Goal: Transaction & Acquisition: Purchase product/service

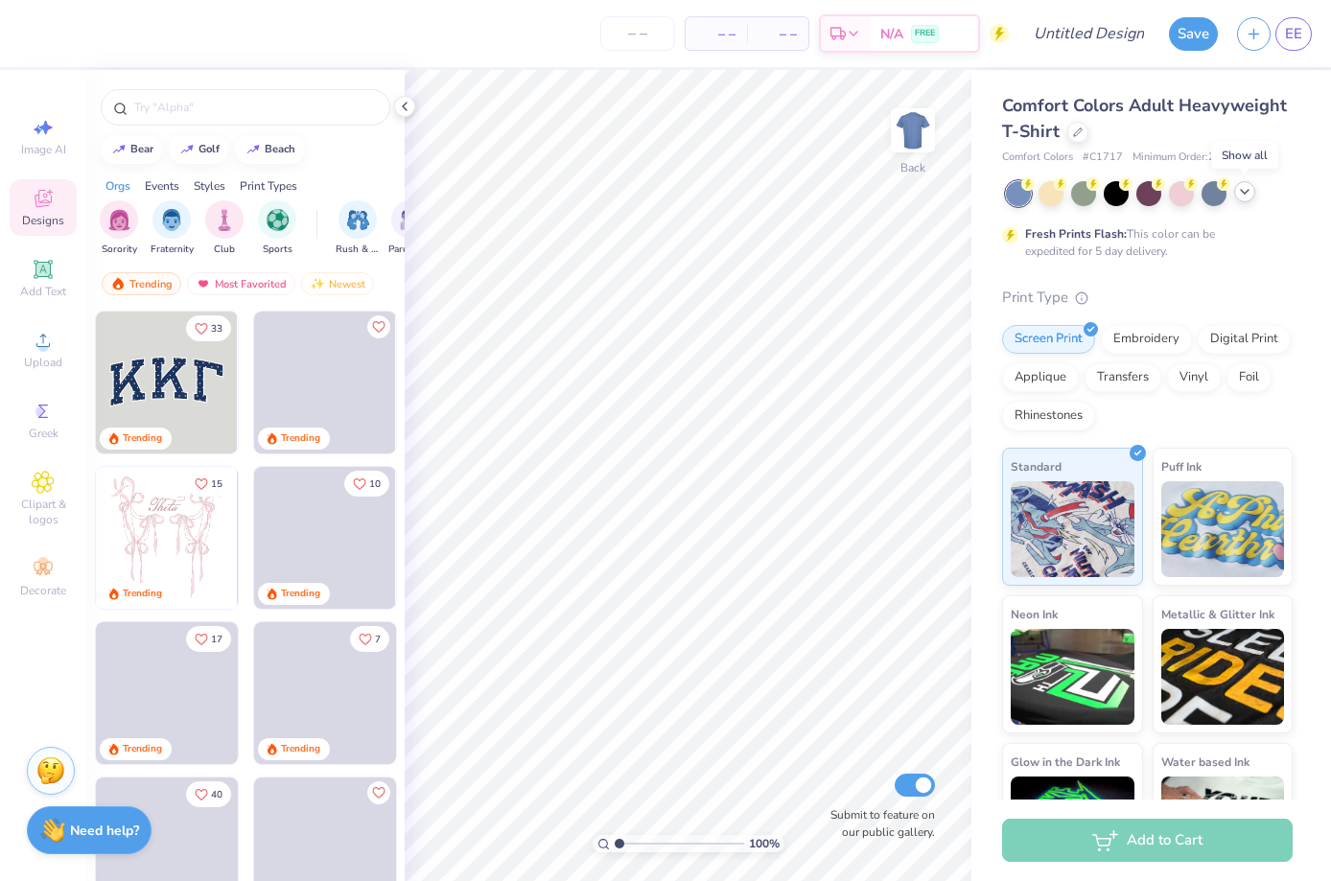
click at [1246, 196] on icon at bounding box center [1244, 191] width 15 height 15
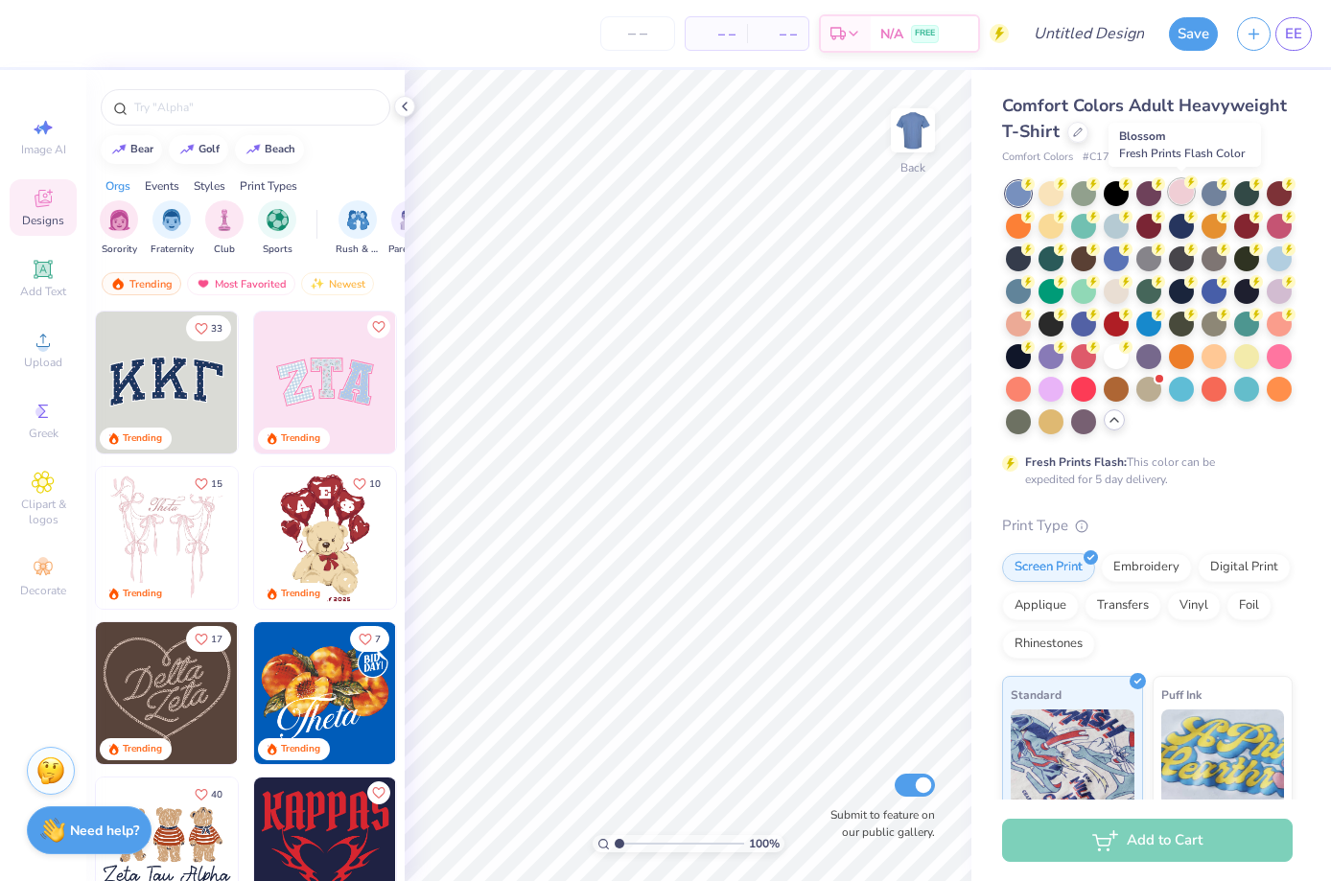
click at [1185, 199] on div at bounding box center [1181, 191] width 25 height 25
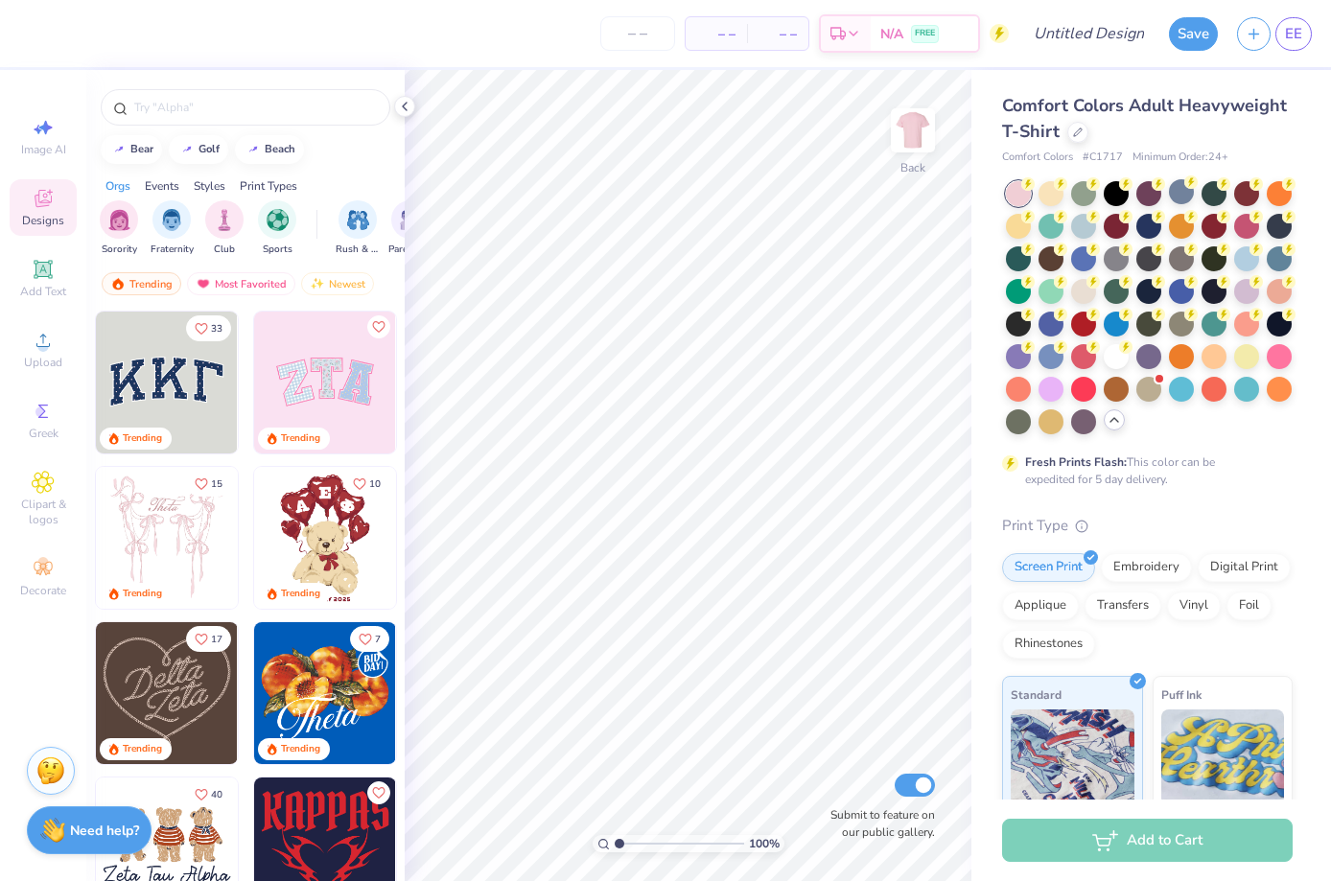
click at [298, 400] on img at bounding box center [325, 383] width 142 height 142
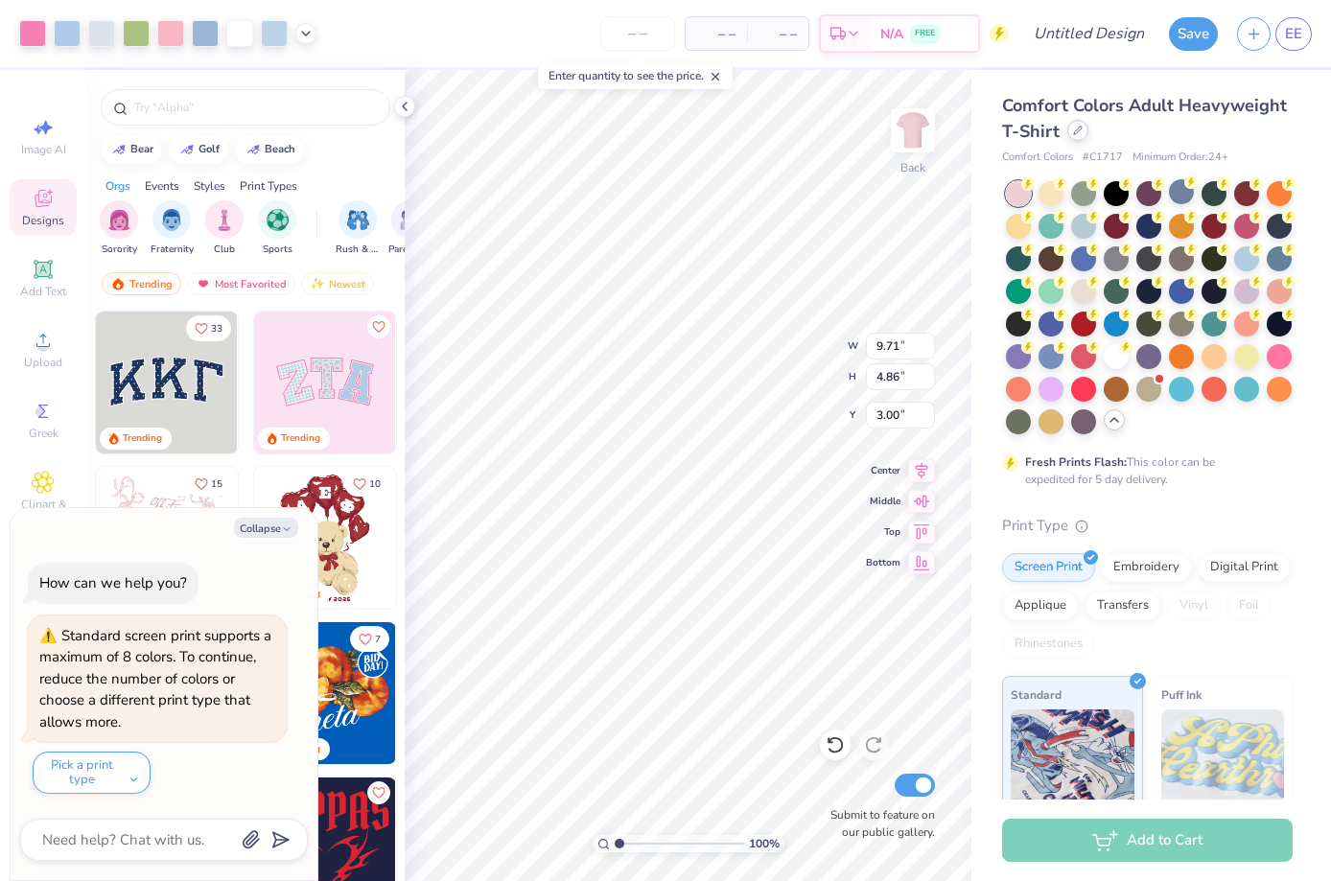
click at [1079, 137] on div at bounding box center [1077, 130] width 21 height 21
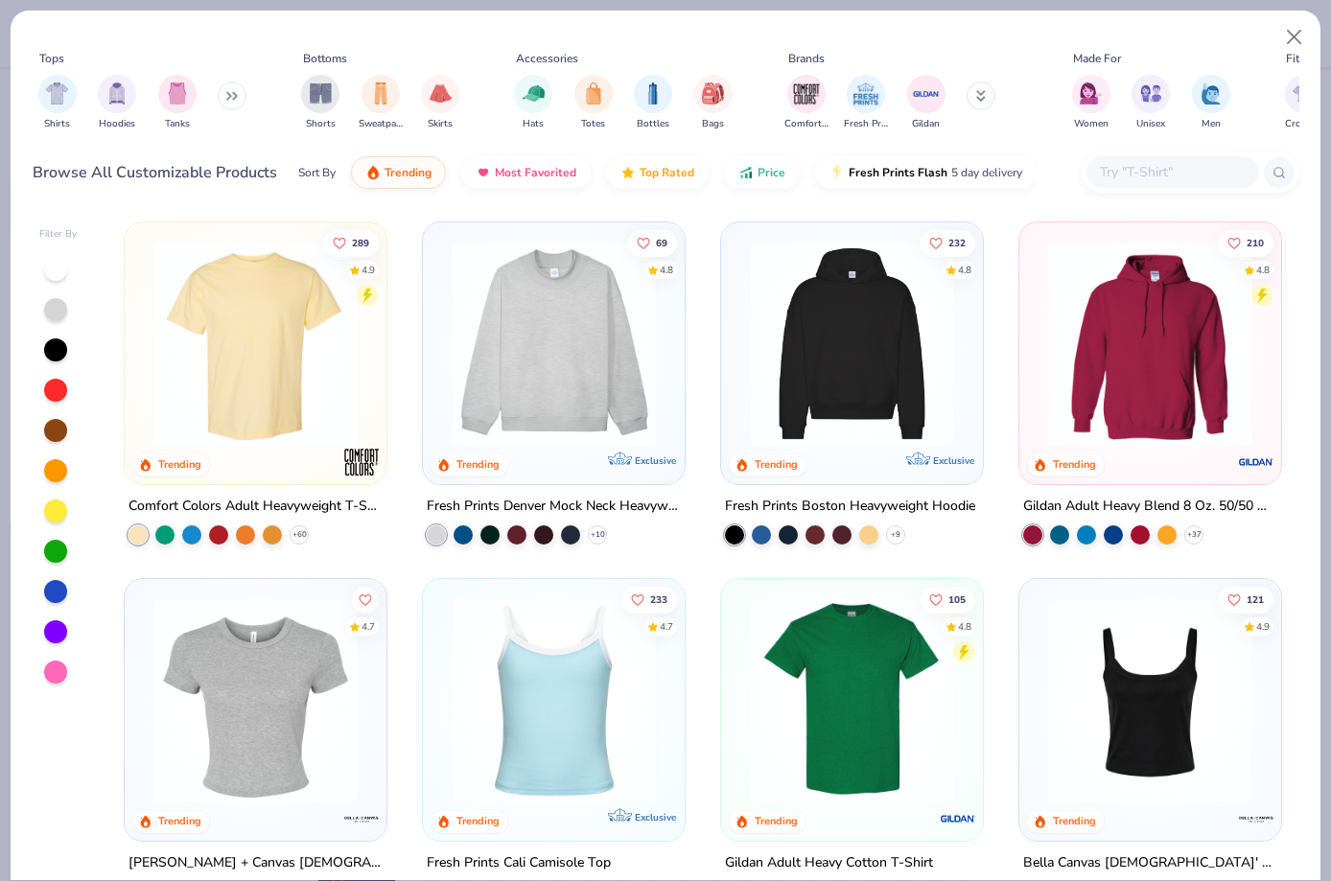
click at [644, 356] on img at bounding box center [553, 344] width 223 height 204
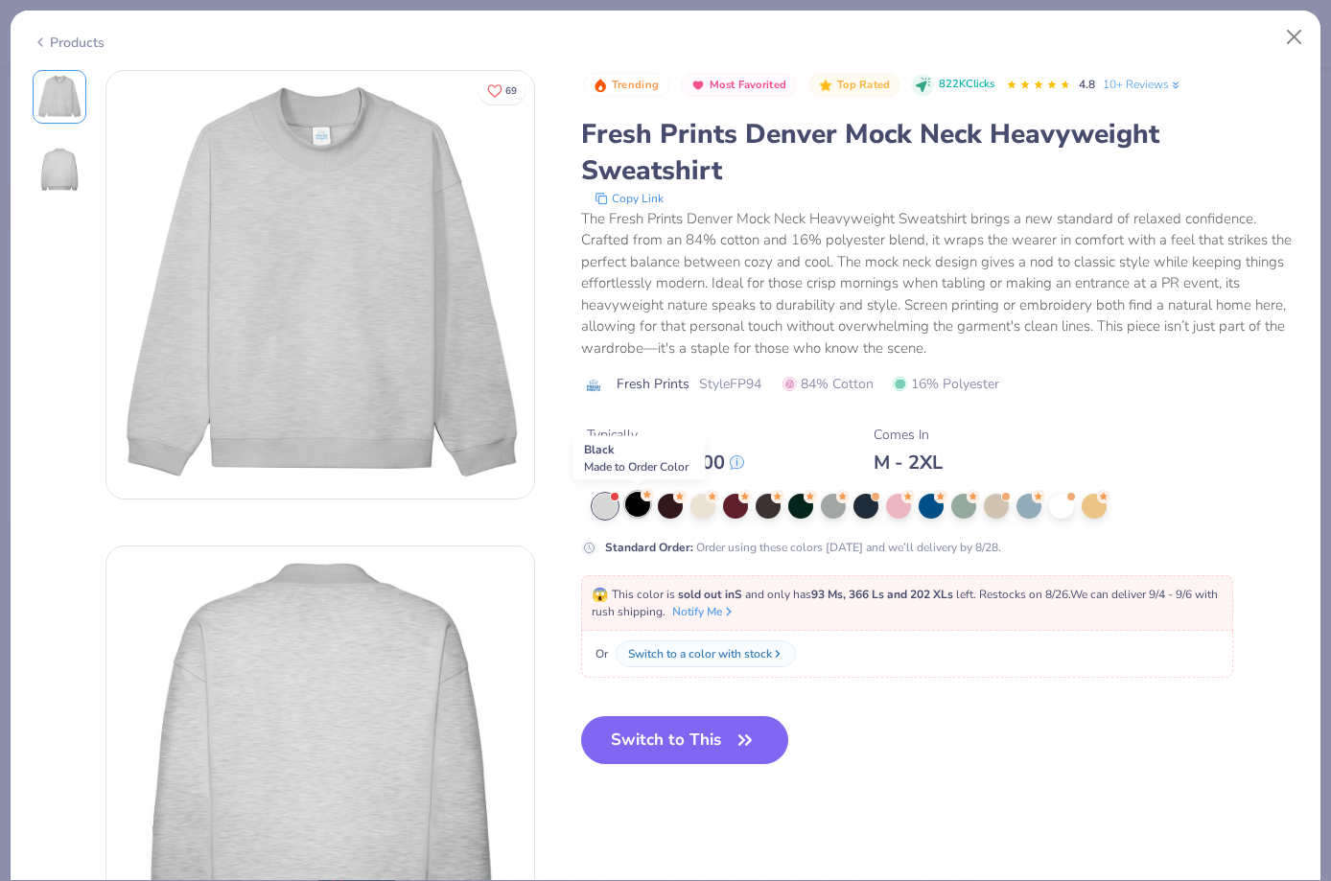
click at [641, 503] on div at bounding box center [637, 504] width 25 height 25
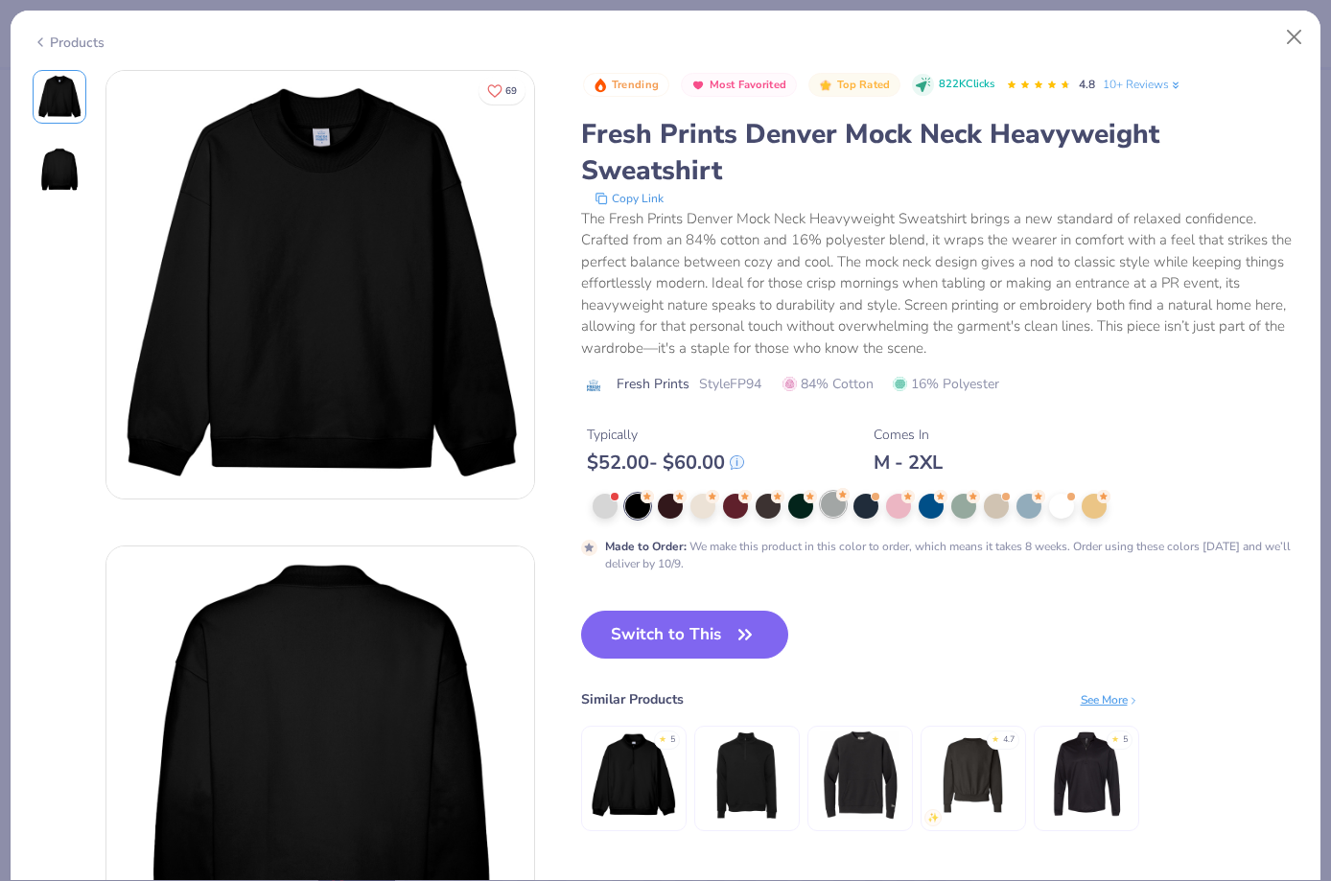
click at [833, 500] on div at bounding box center [833, 504] width 25 height 25
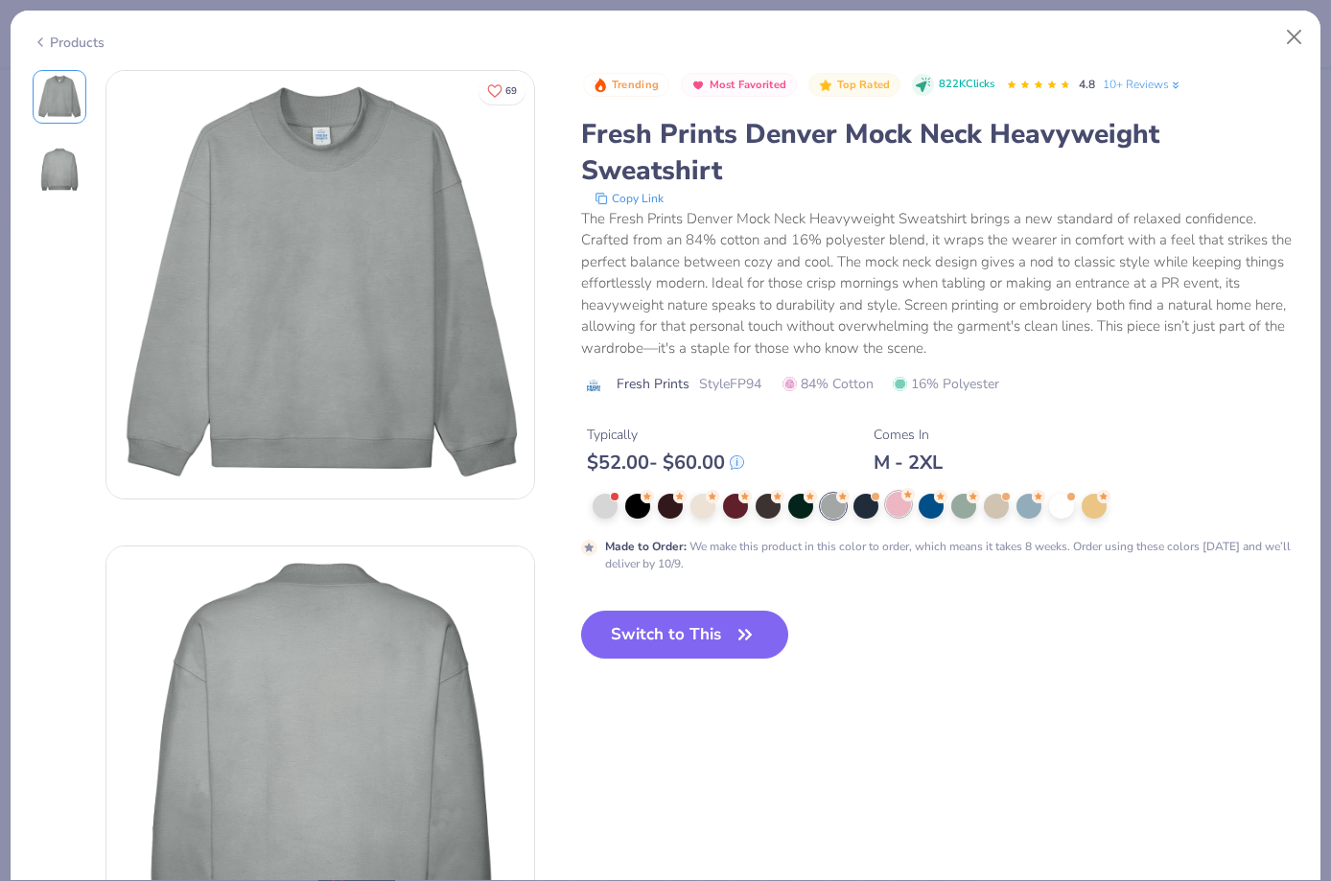
click at [897, 506] on div at bounding box center [898, 504] width 25 height 25
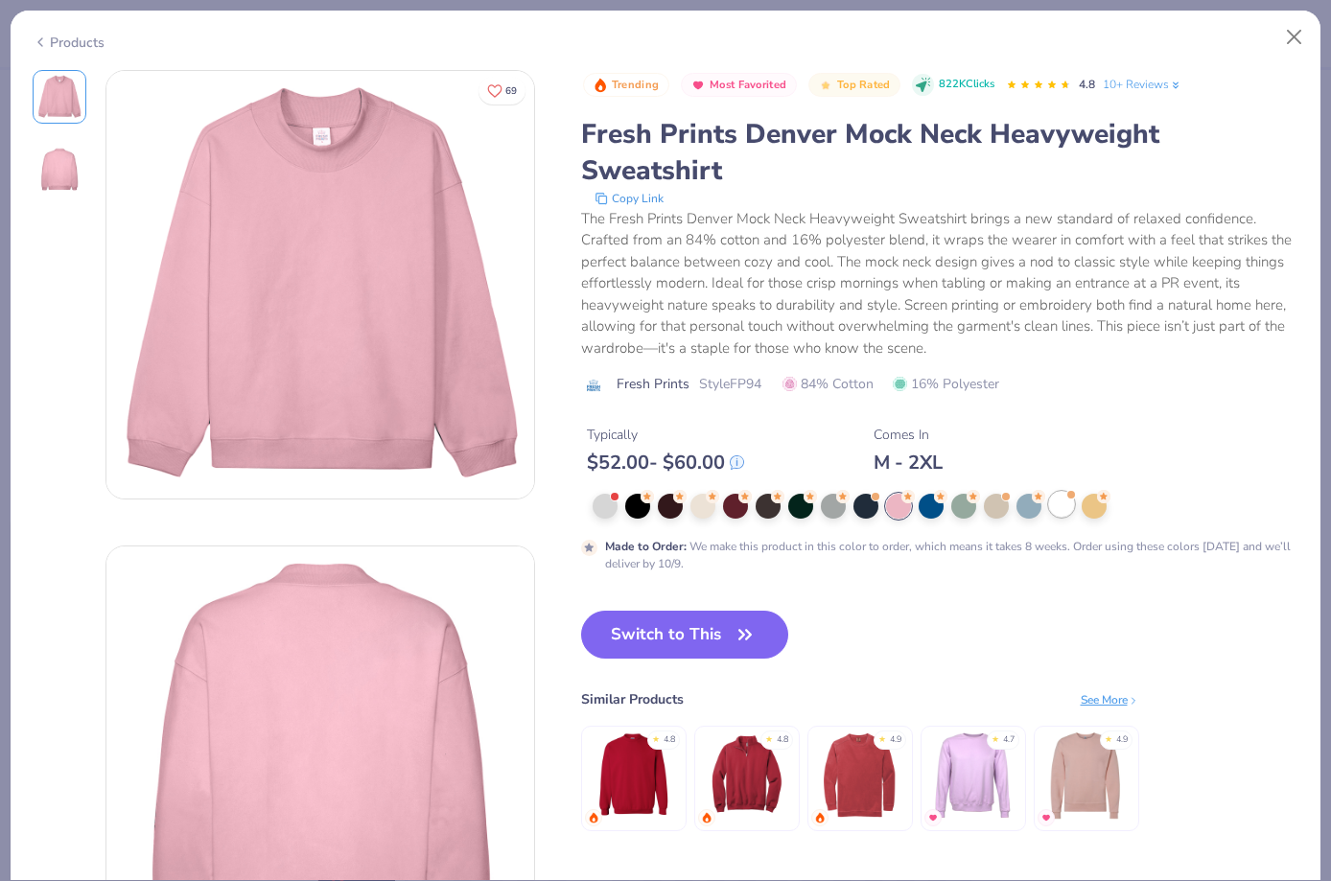
click at [1056, 510] on div at bounding box center [1061, 504] width 25 height 25
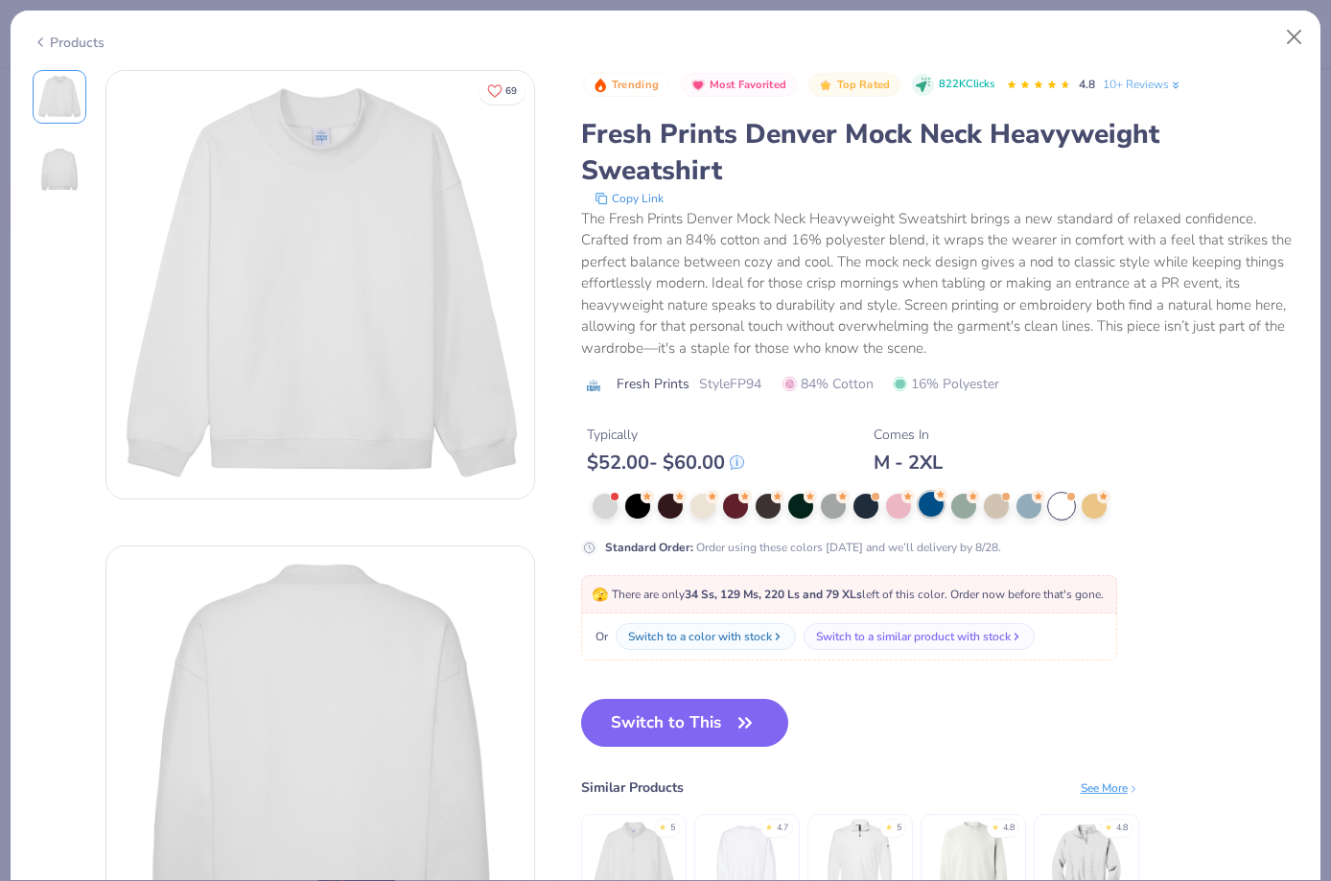
click at [933, 505] on div at bounding box center [931, 504] width 25 height 25
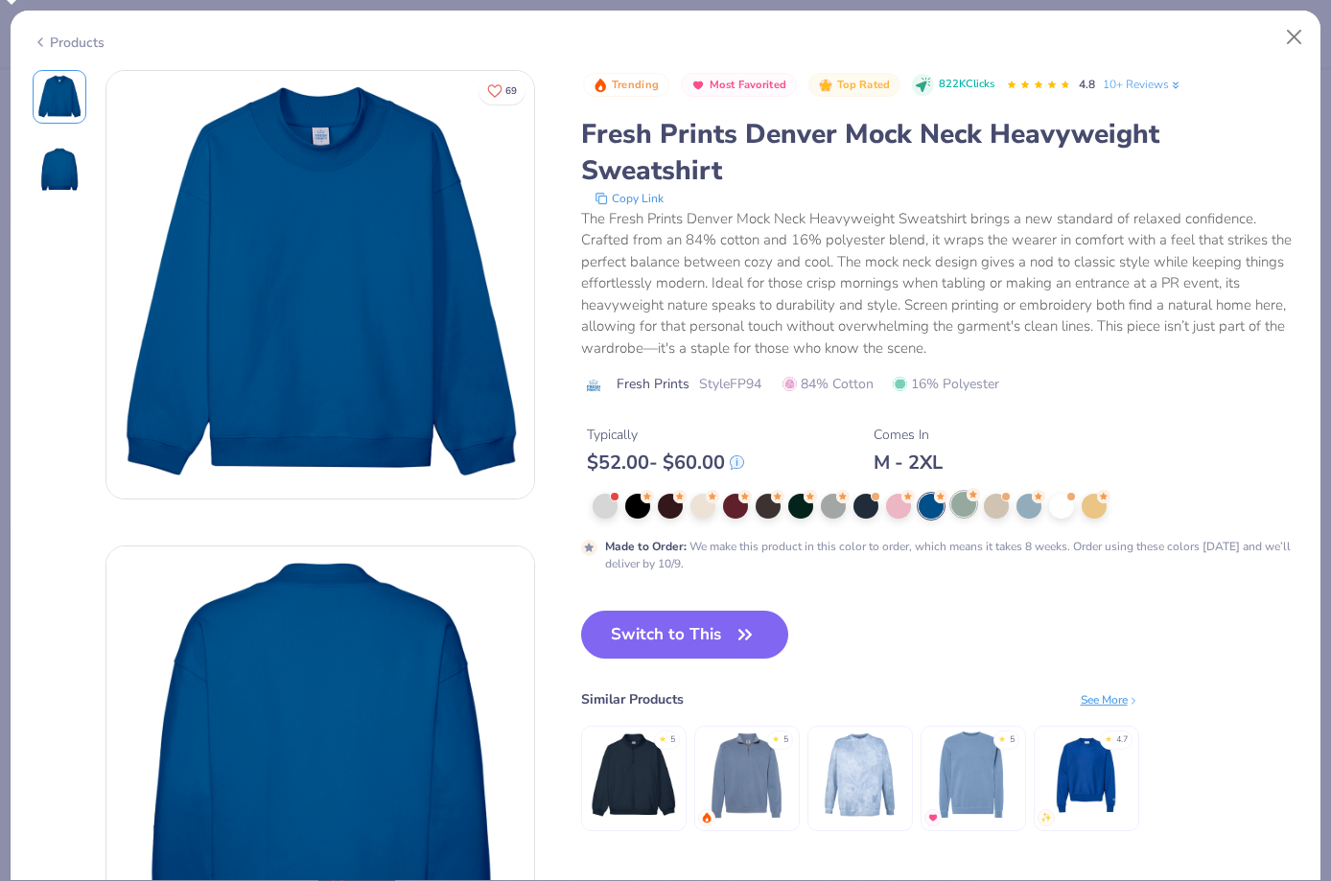
click at [962, 505] on div at bounding box center [963, 504] width 25 height 25
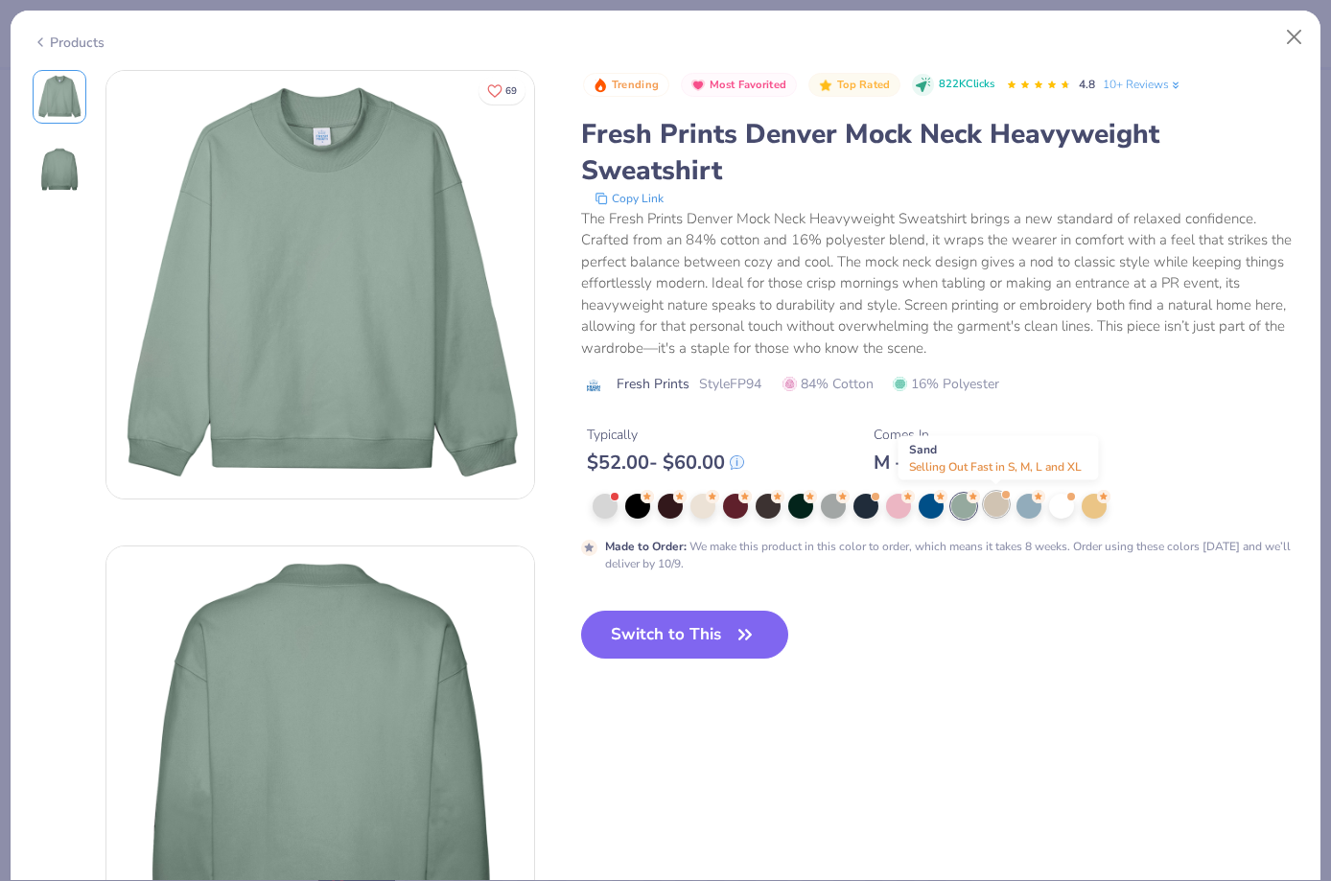
click at [991, 506] on div at bounding box center [996, 504] width 25 height 25
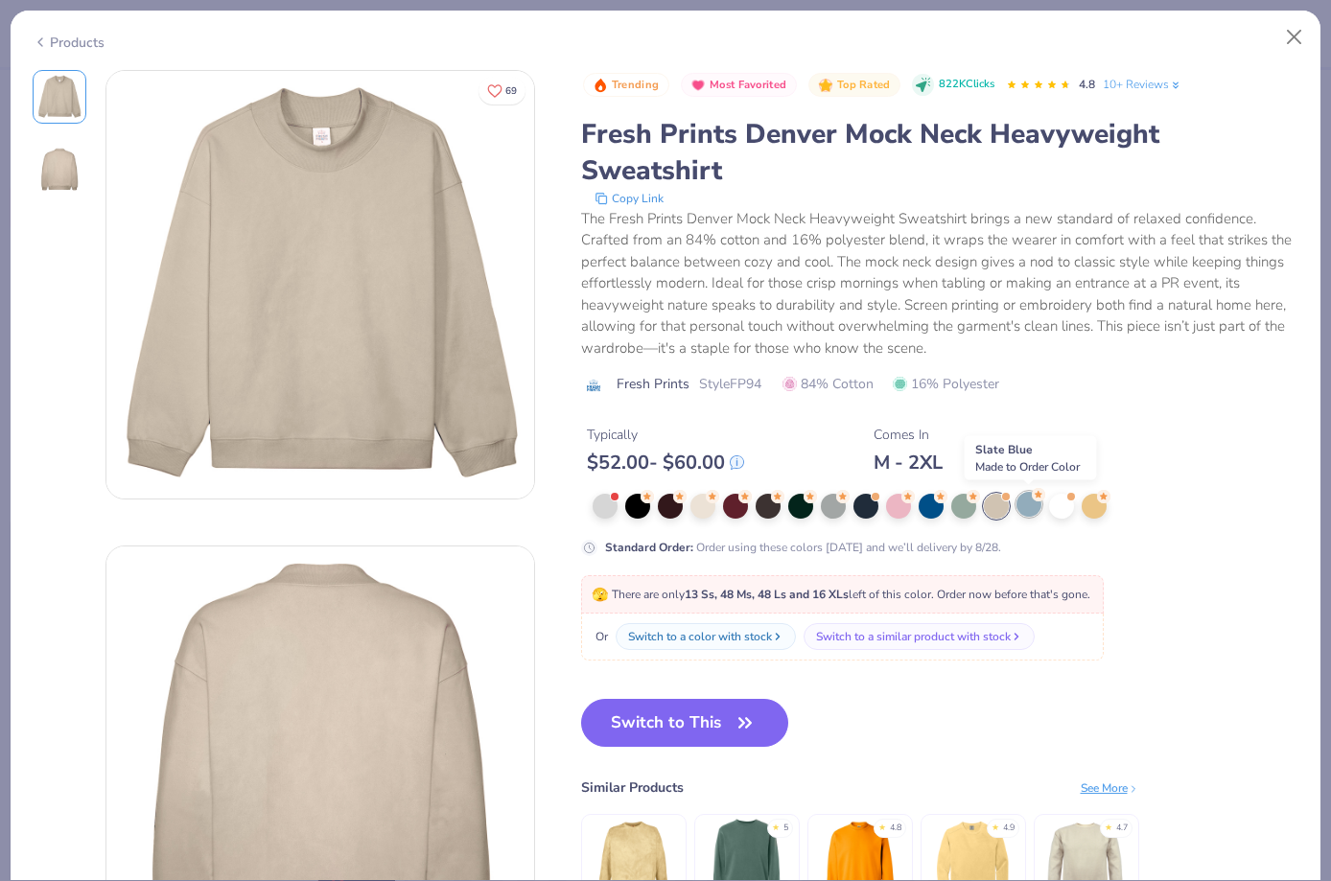
click at [1038, 511] on div at bounding box center [1029, 504] width 25 height 25
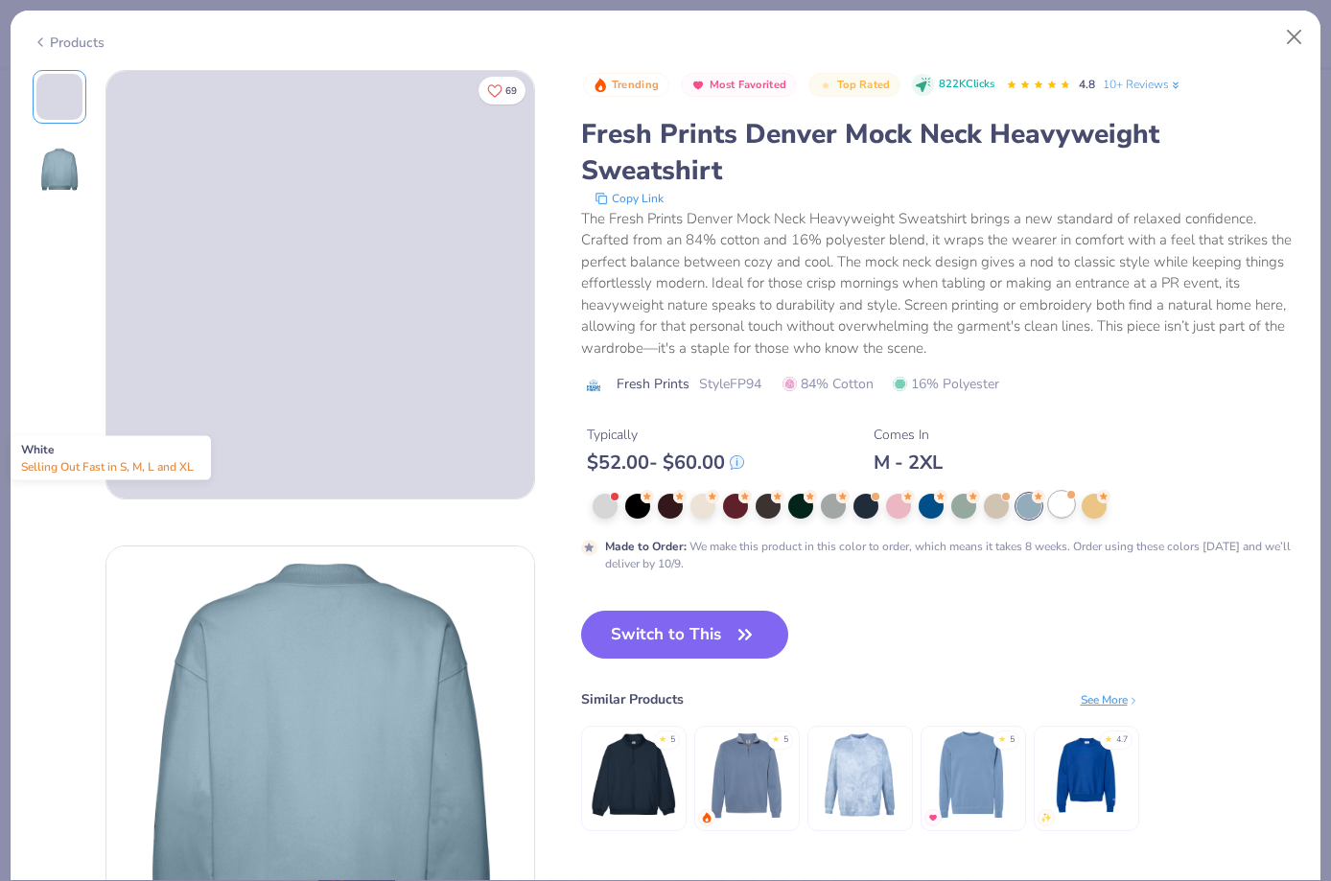
click at [1062, 513] on div at bounding box center [1061, 504] width 25 height 25
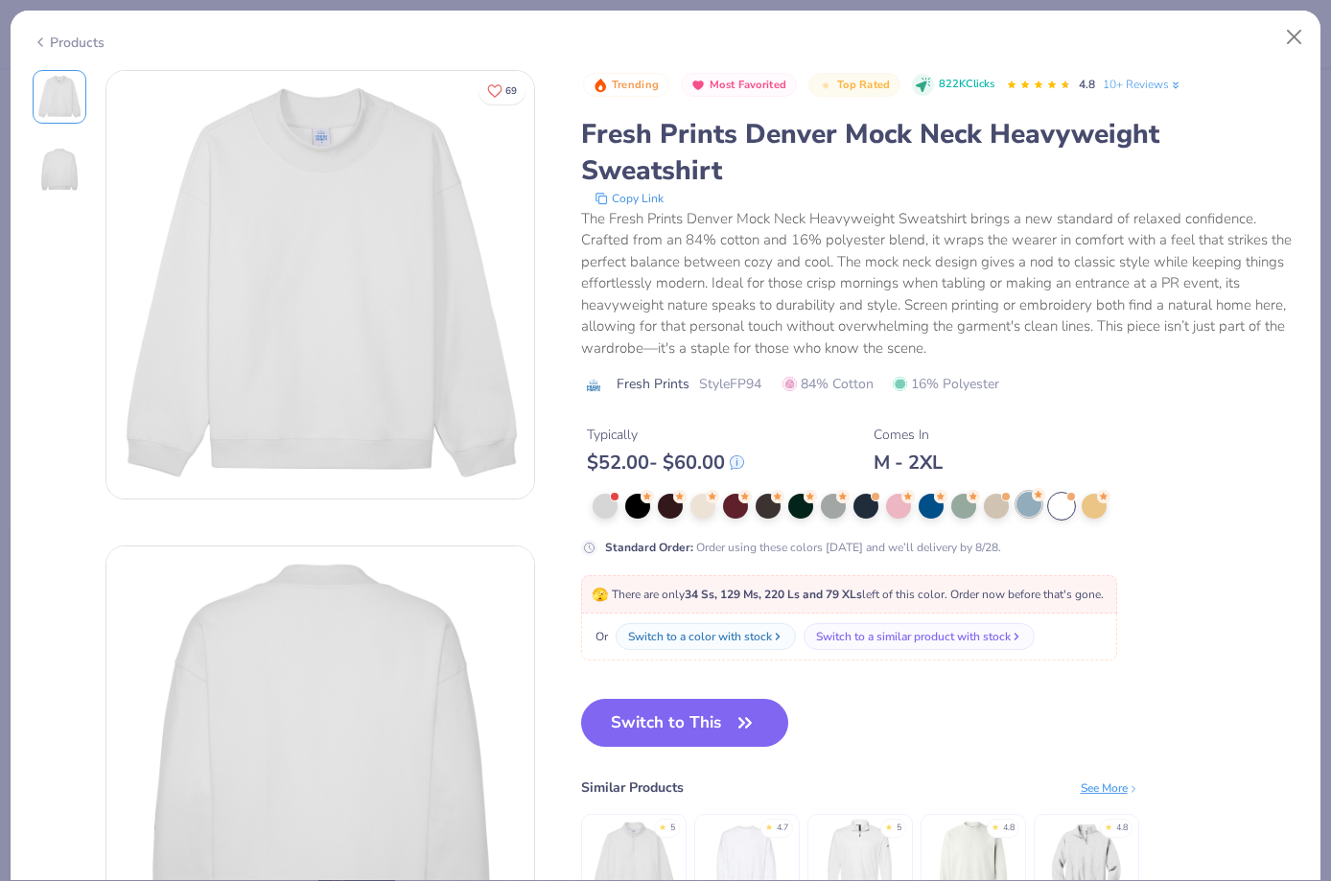
click at [1024, 509] on div at bounding box center [1029, 504] width 25 height 25
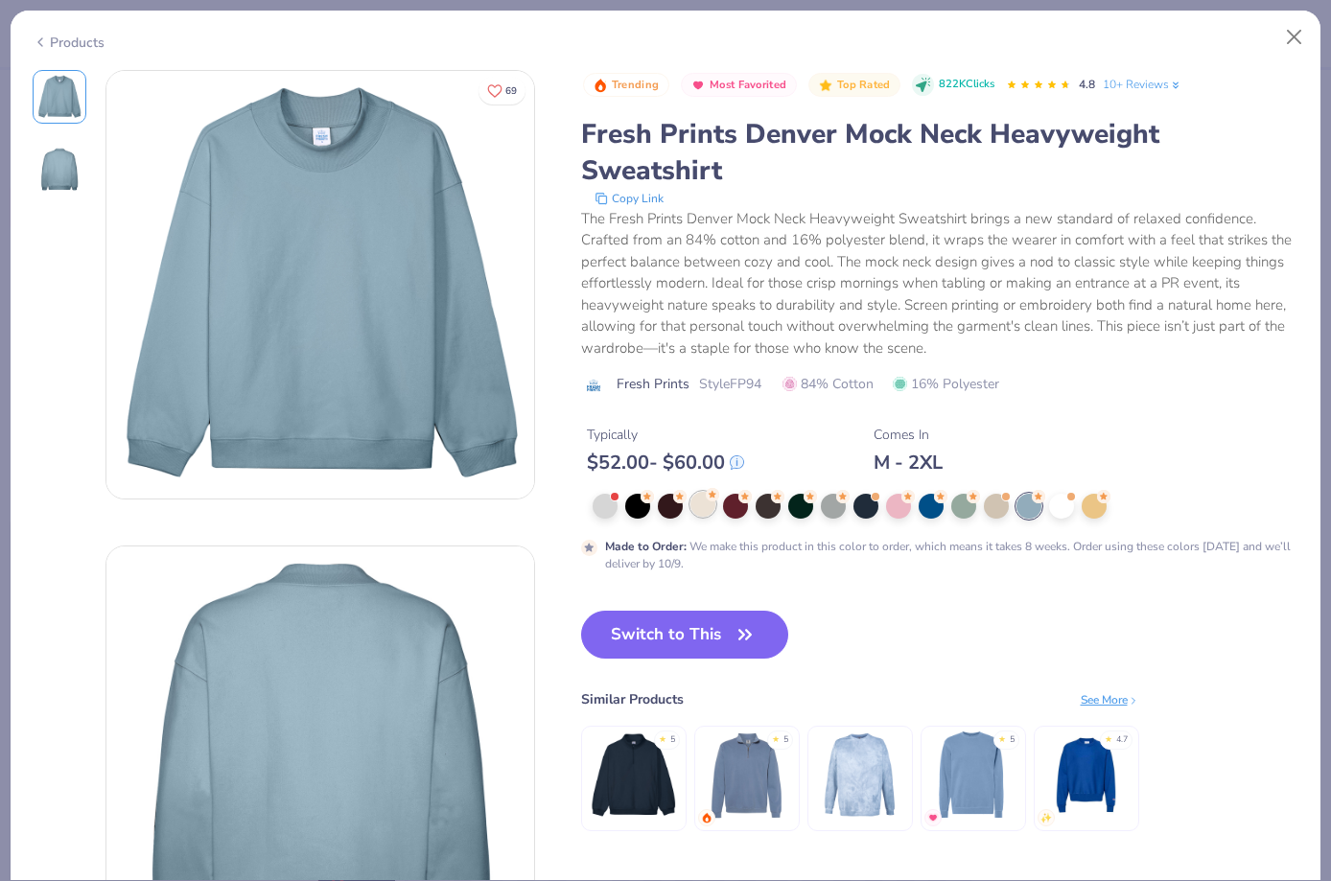
click at [693, 514] on div at bounding box center [703, 504] width 25 height 25
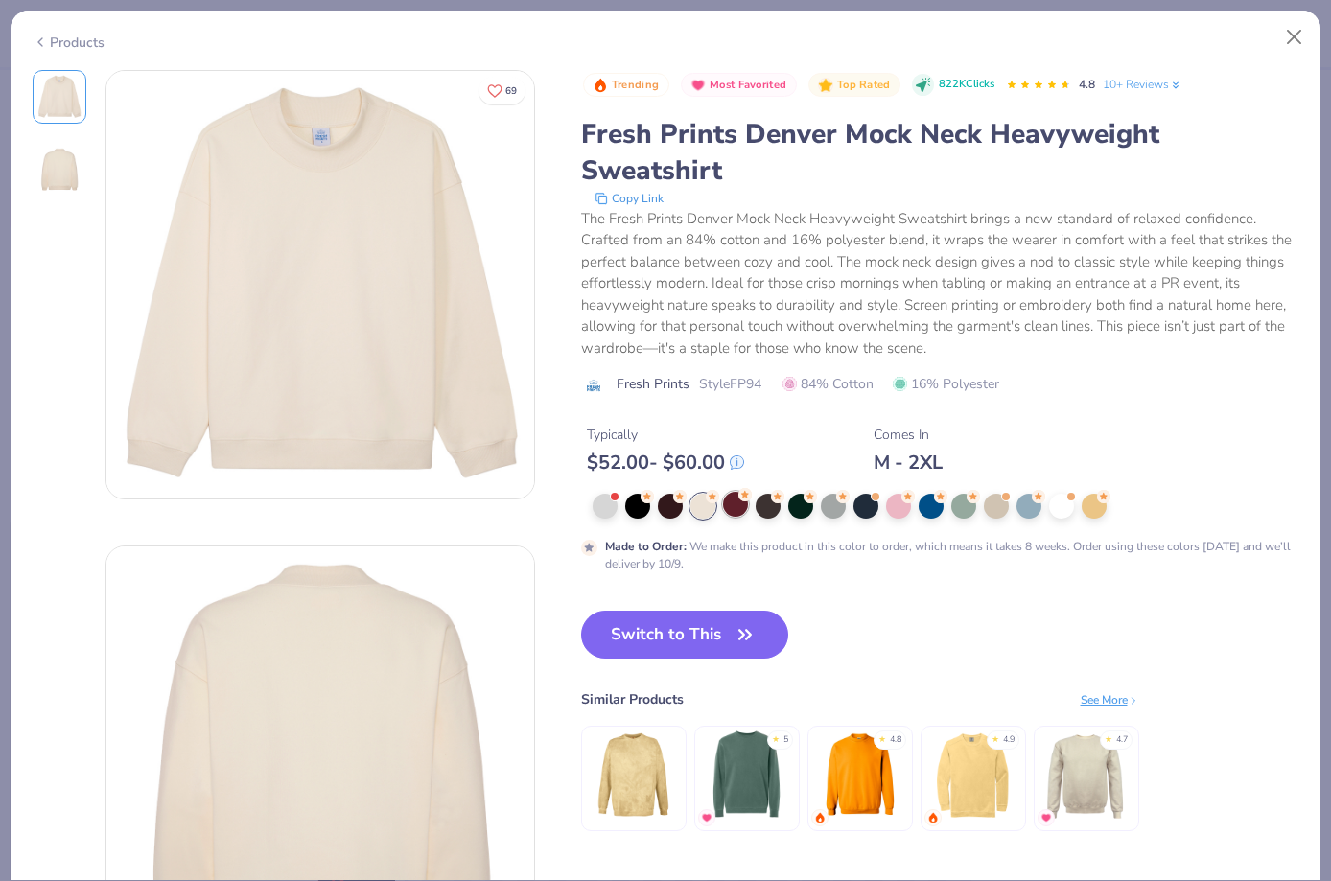
click at [729, 513] on div at bounding box center [735, 504] width 25 height 25
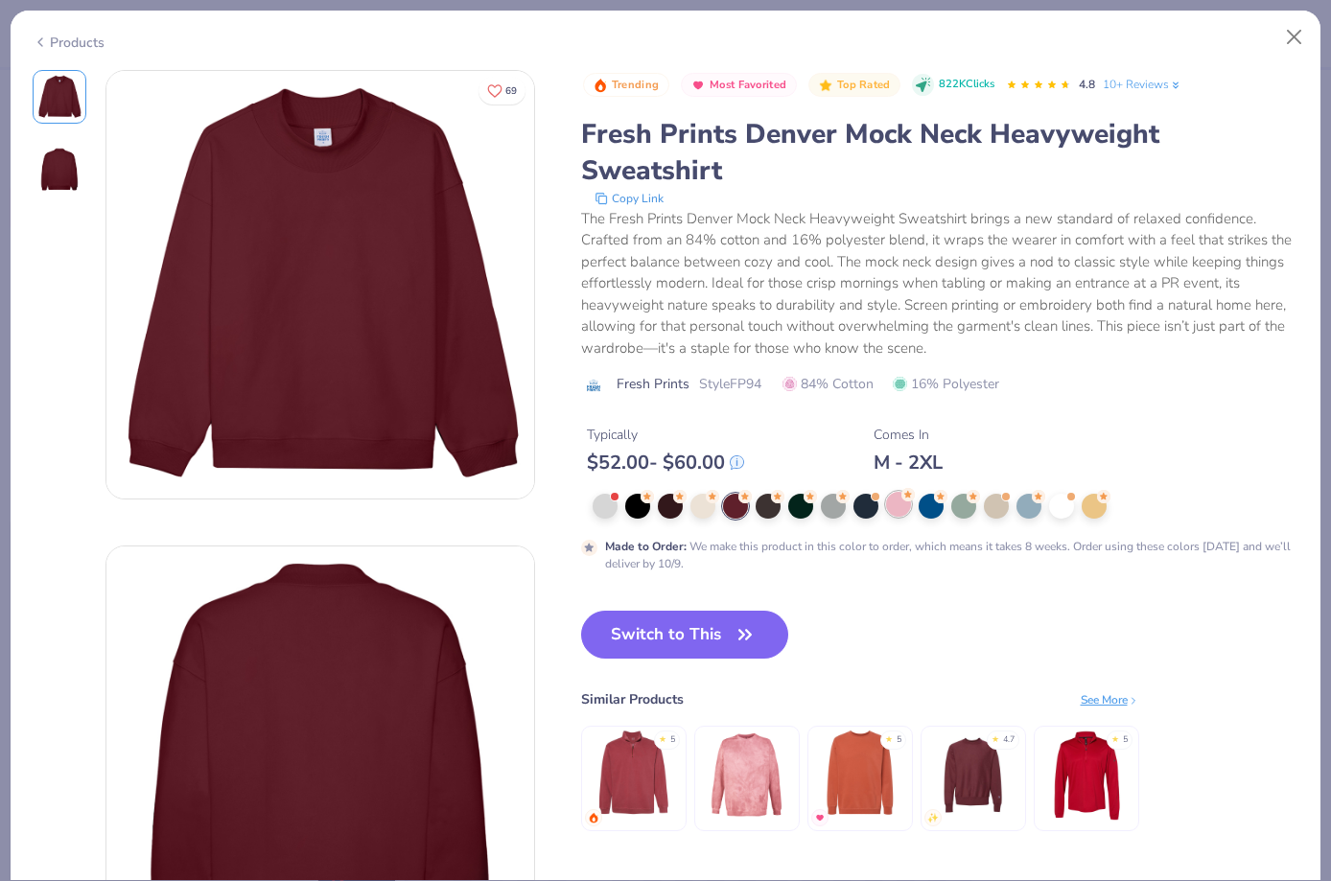
click at [906, 510] on div at bounding box center [898, 504] width 25 height 25
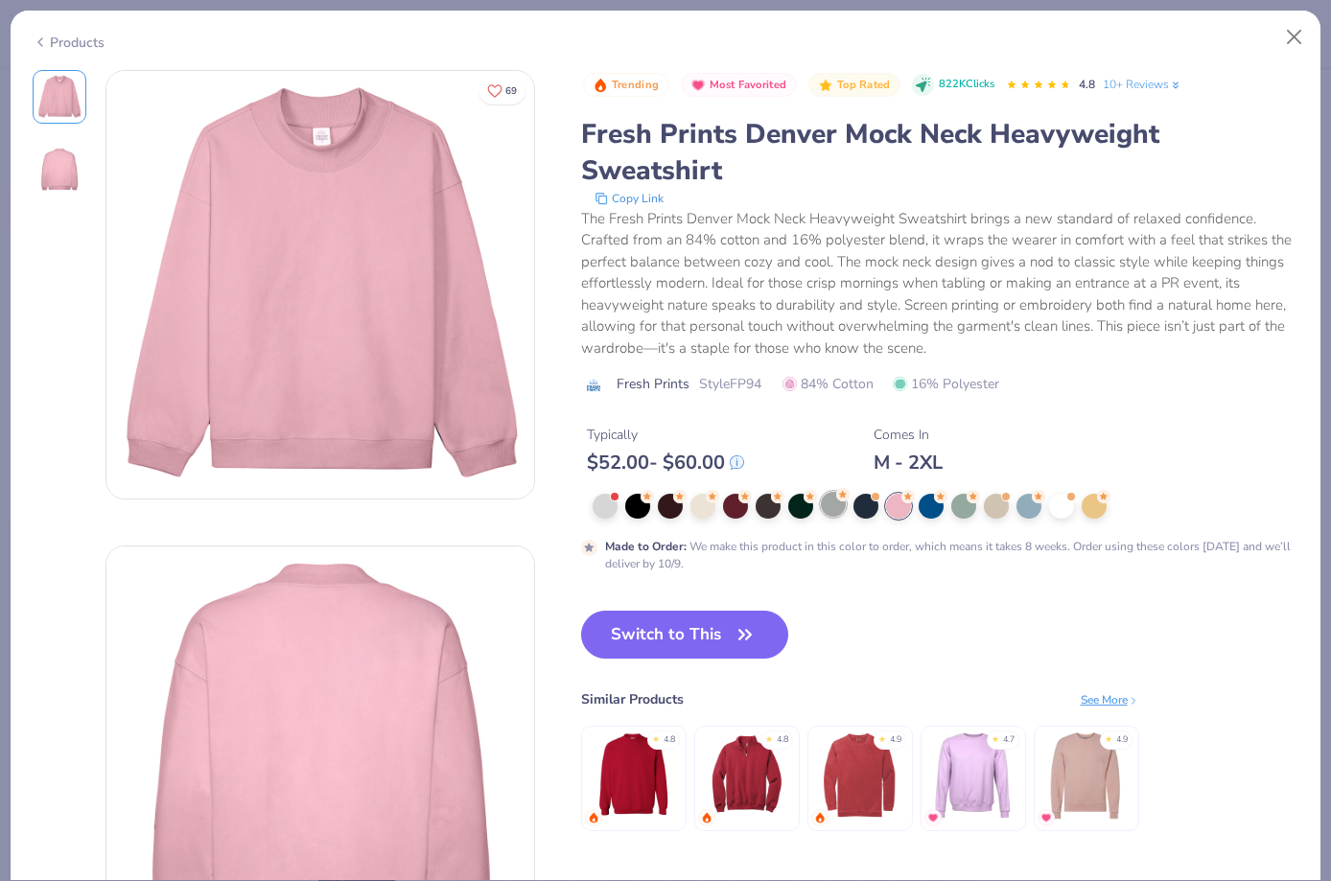
click at [837, 504] on div at bounding box center [833, 504] width 25 height 25
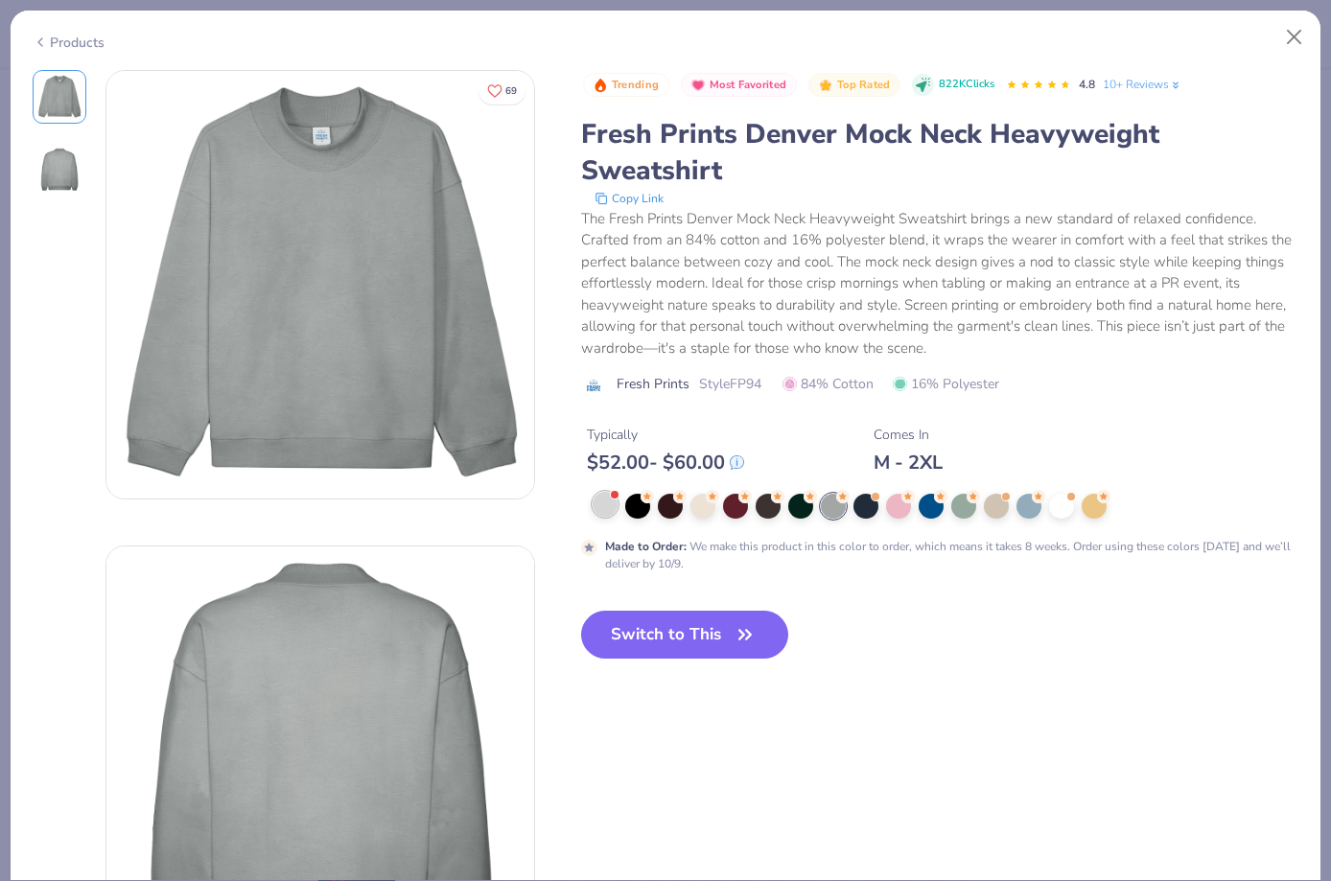
click at [603, 504] on div at bounding box center [605, 504] width 25 height 25
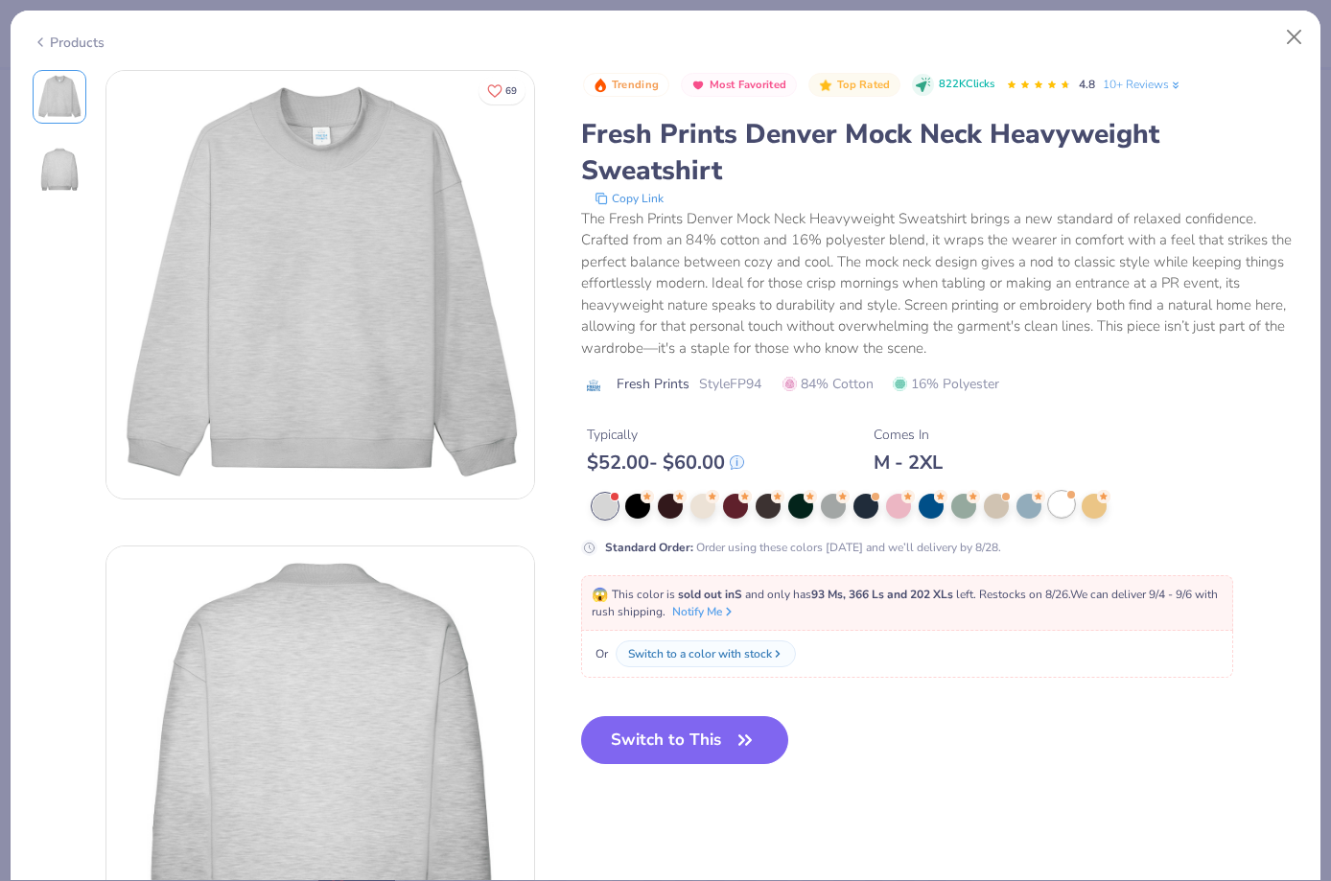
click at [1057, 508] on div at bounding box center [1061, 504] width 25 height 25
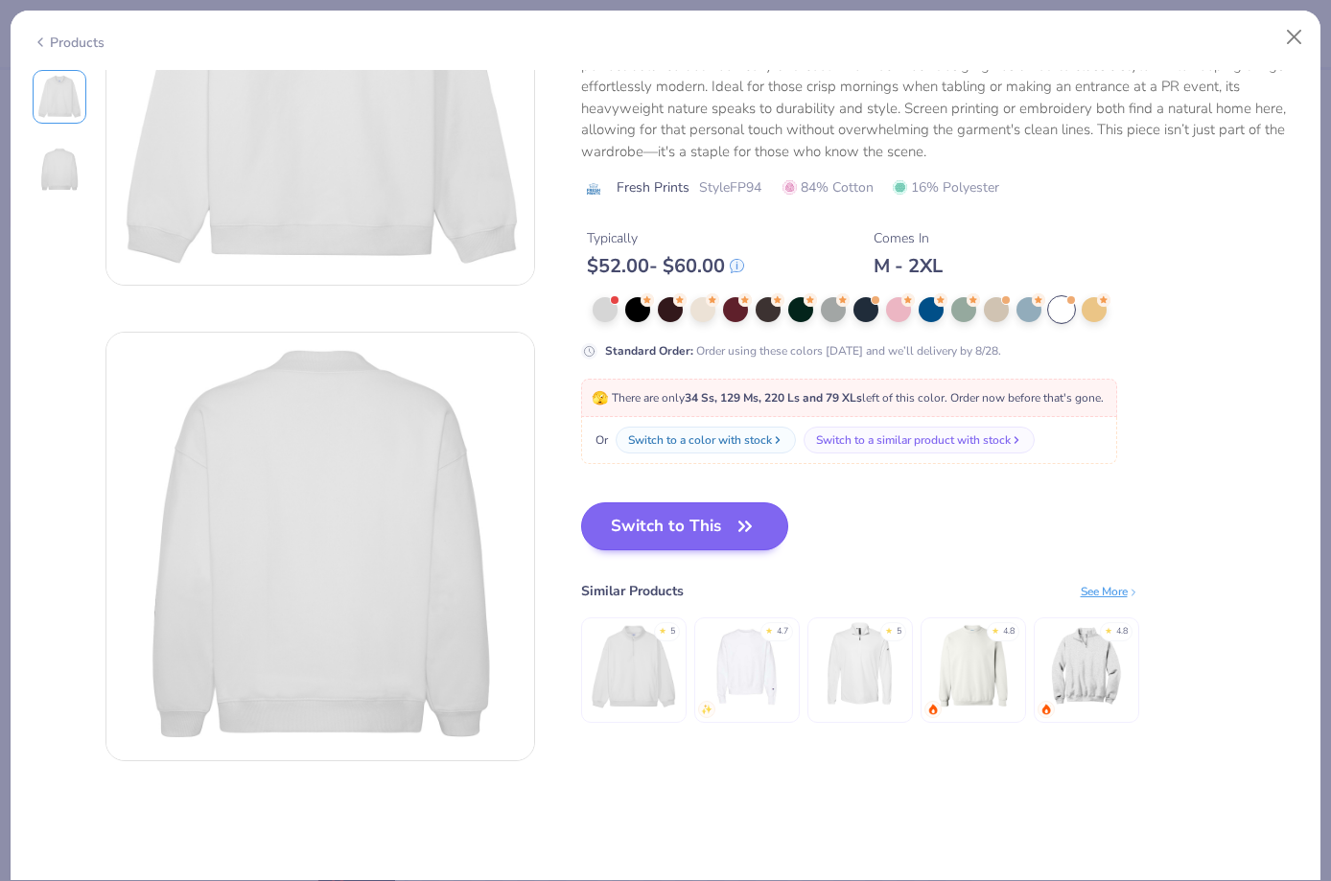
scroll to position [227, 0]
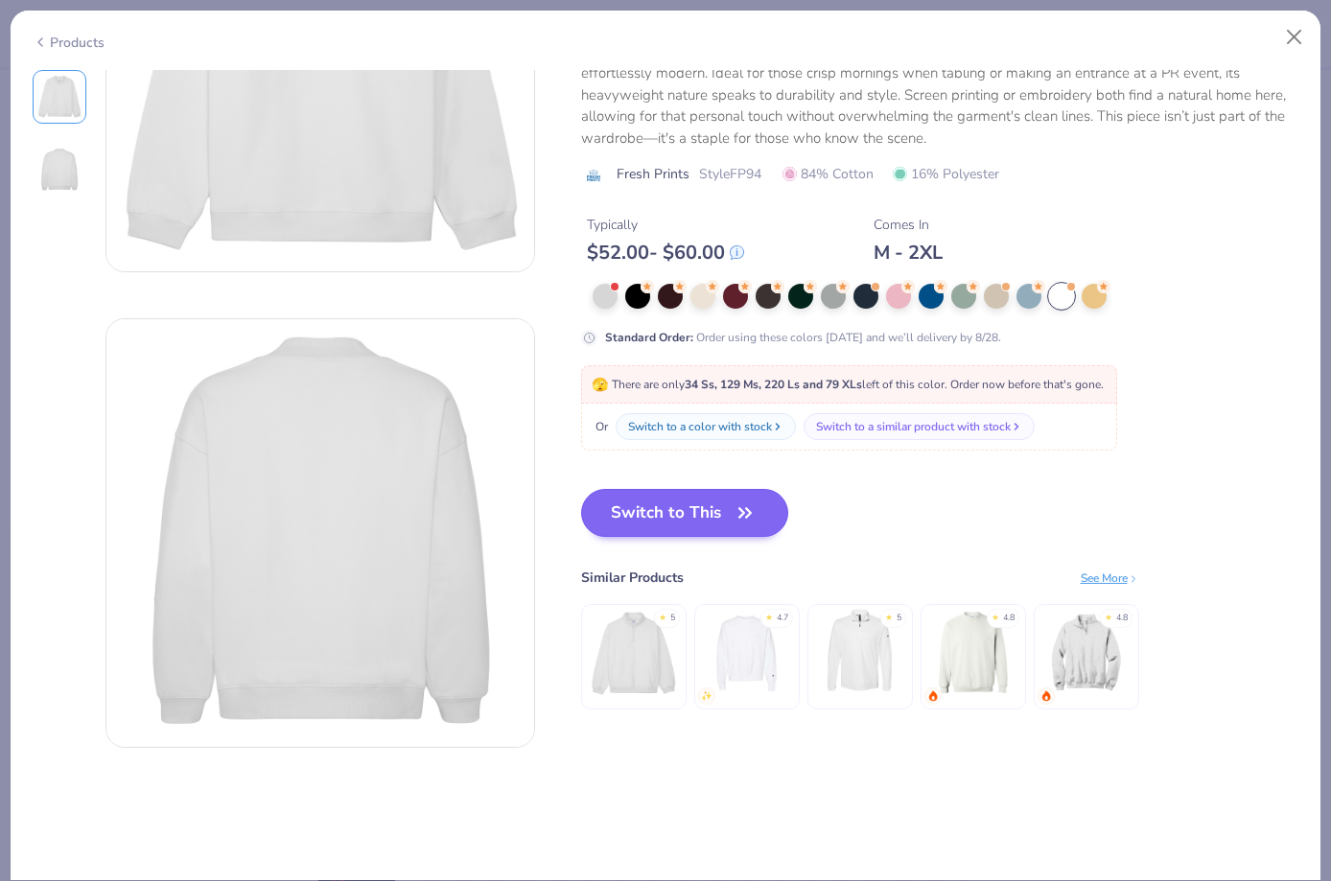
click at [715, 527] on button "Switch to This" at bounding box center [685, 513] width 208 height 48
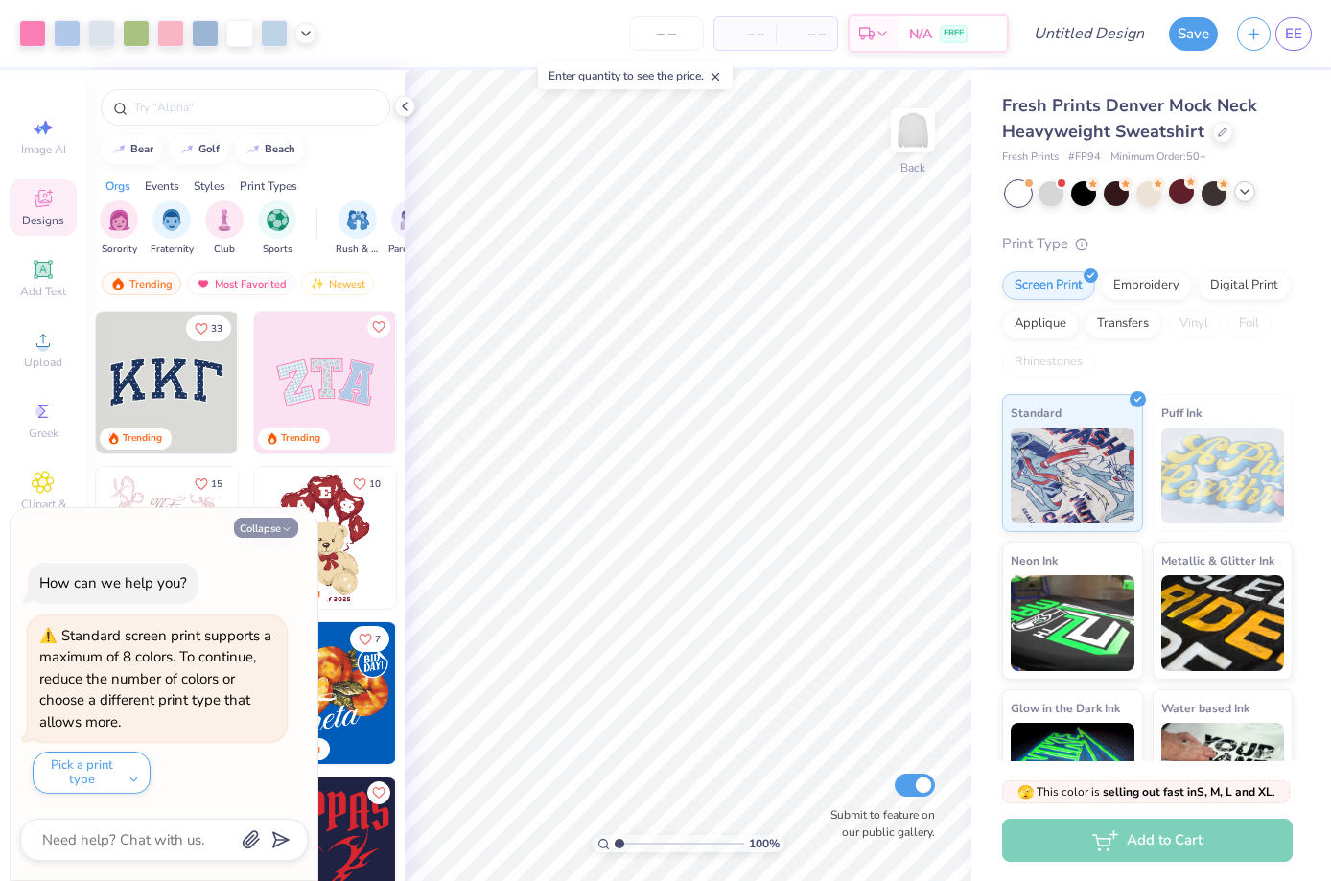
click at [268, 531] on button "Collapse" at bounding box center [266, 528] width 64 height 20
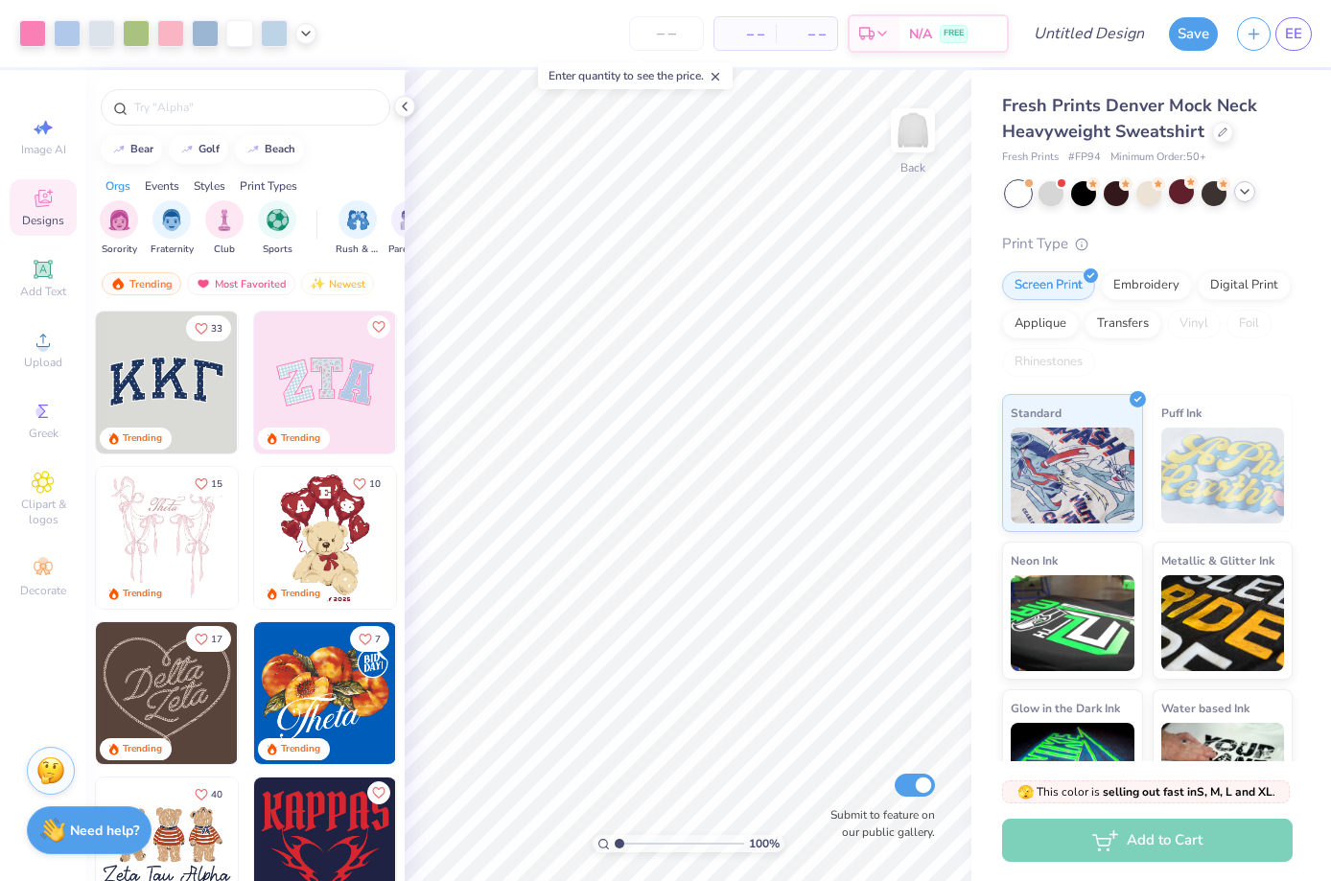
click at [186, 363] on img at bounding box center [167, 383] width 142 height 142
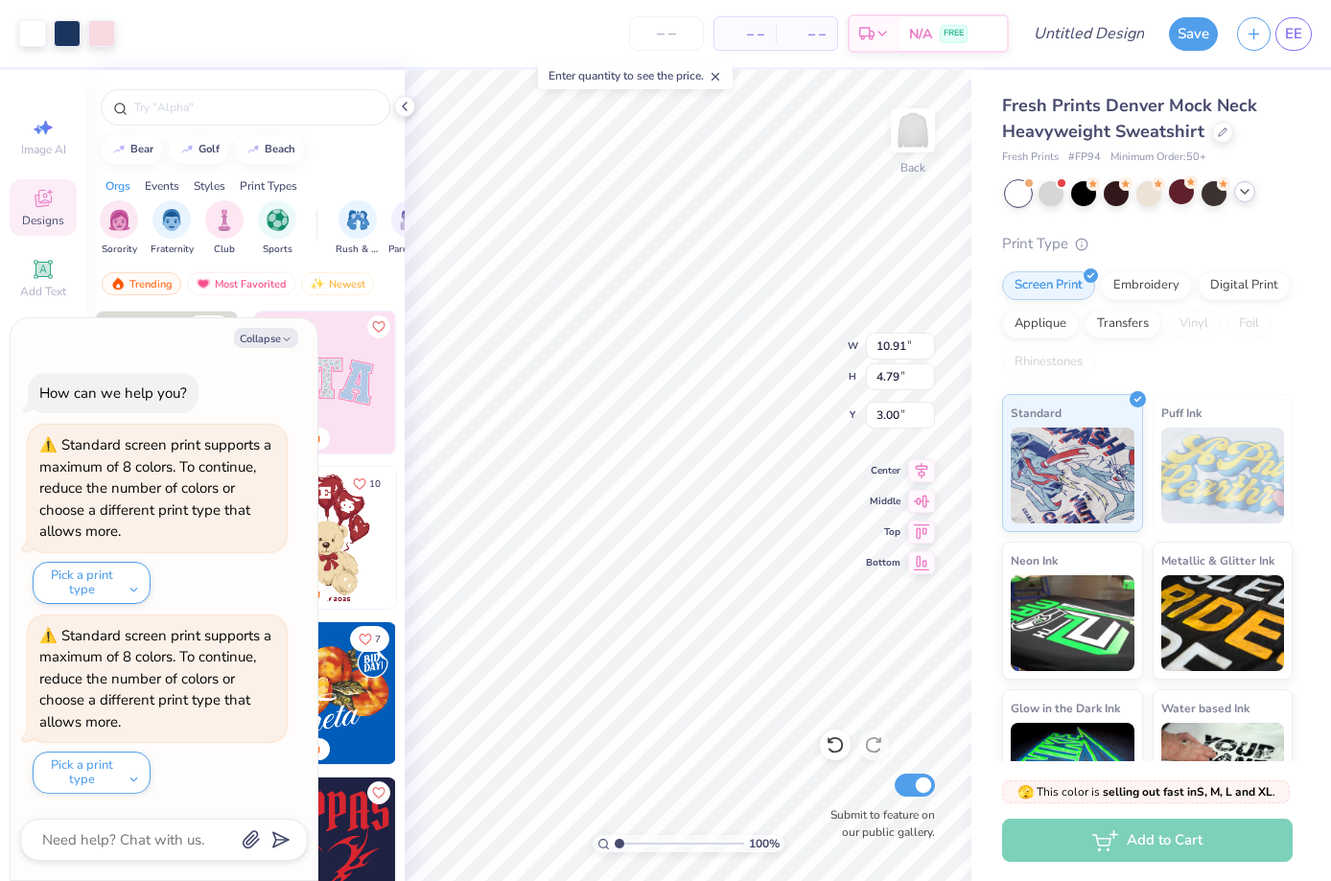
type textarea "x"
type input "9.71"
type input "4.86"
type input "0.50"
type textarea "x"
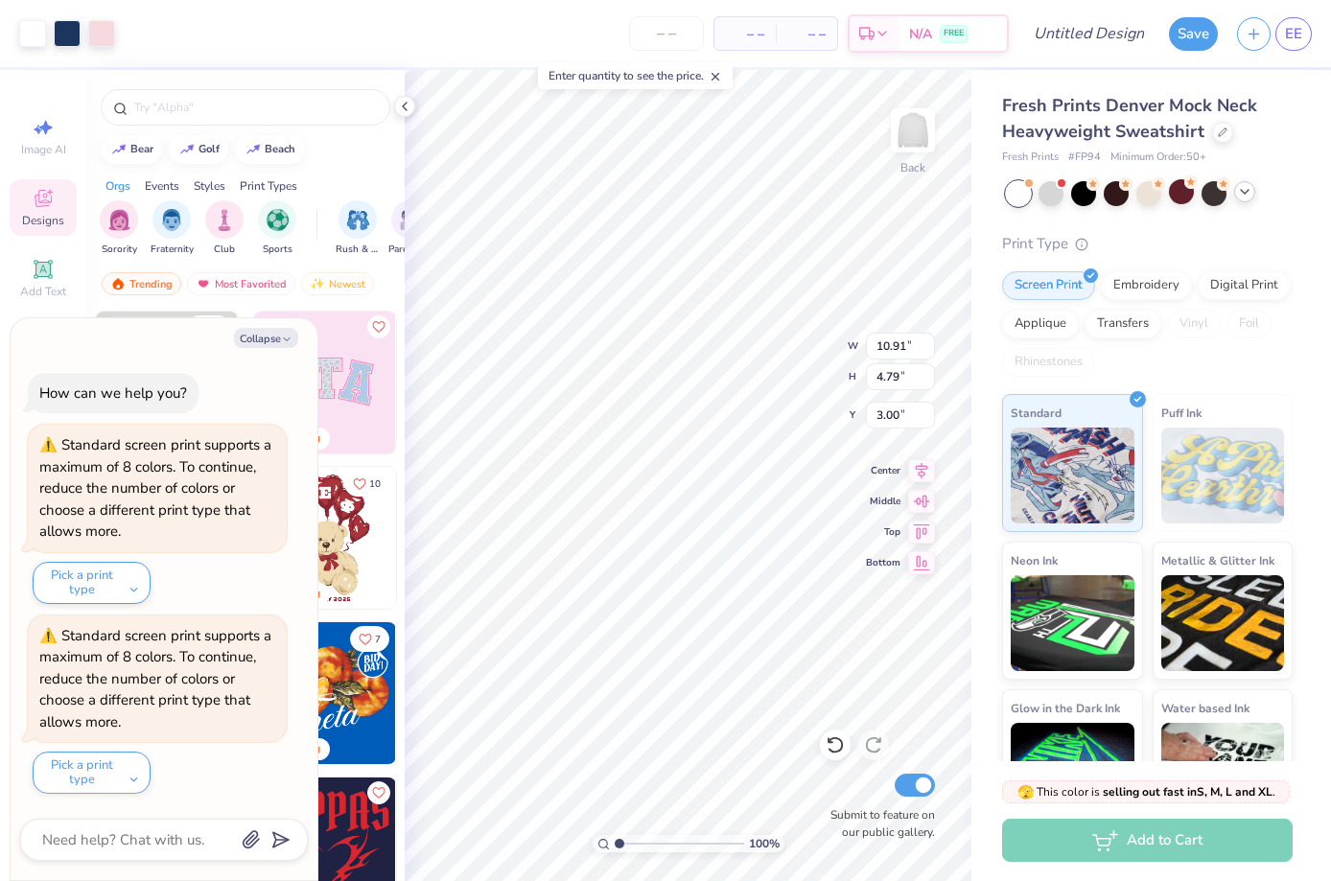
type input "1.84"
click at [272, 336] on button "Collapse" at bounding box center [266, 338] width 64 height 20
type textarea "x"
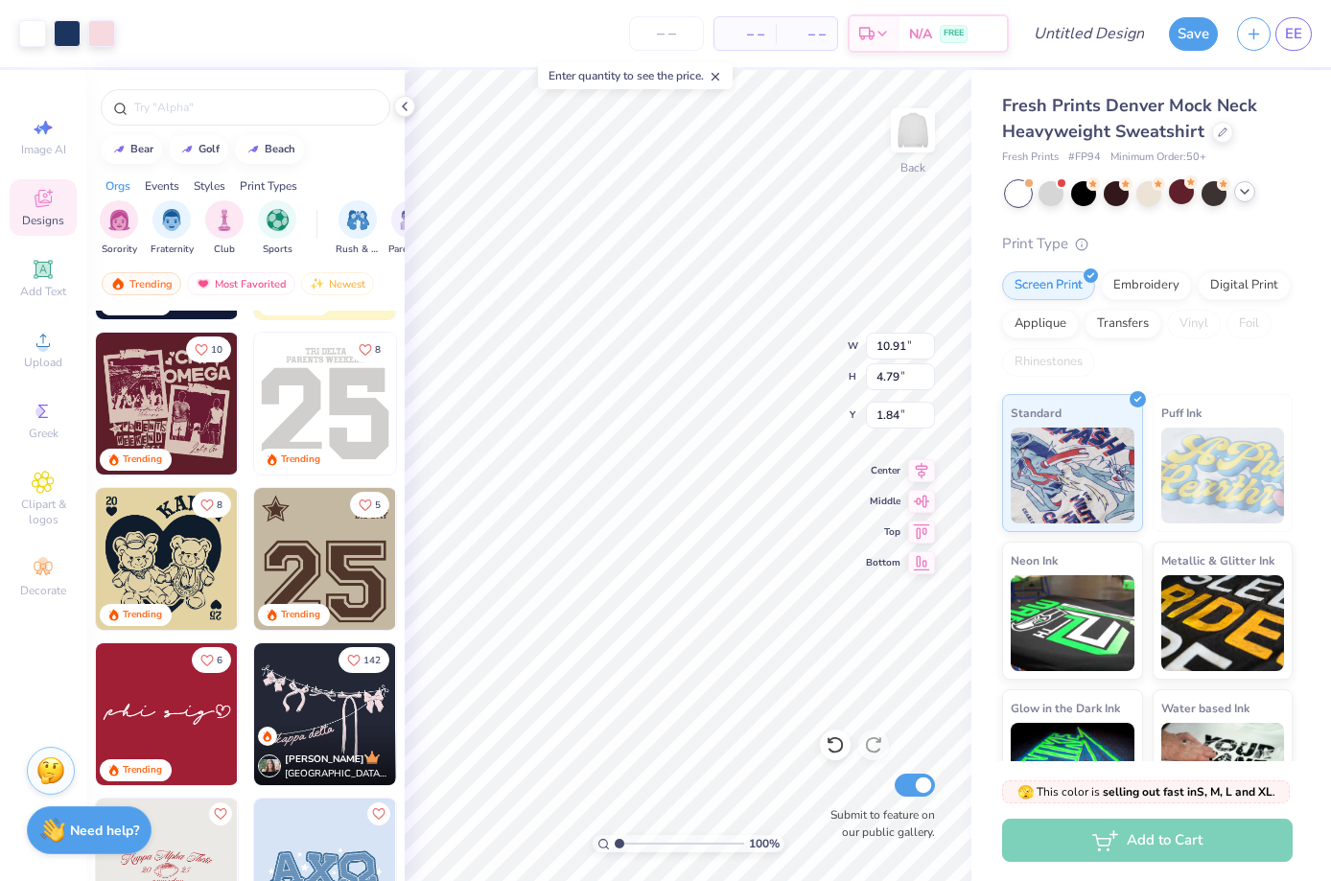
scroll to position [2158, 0]
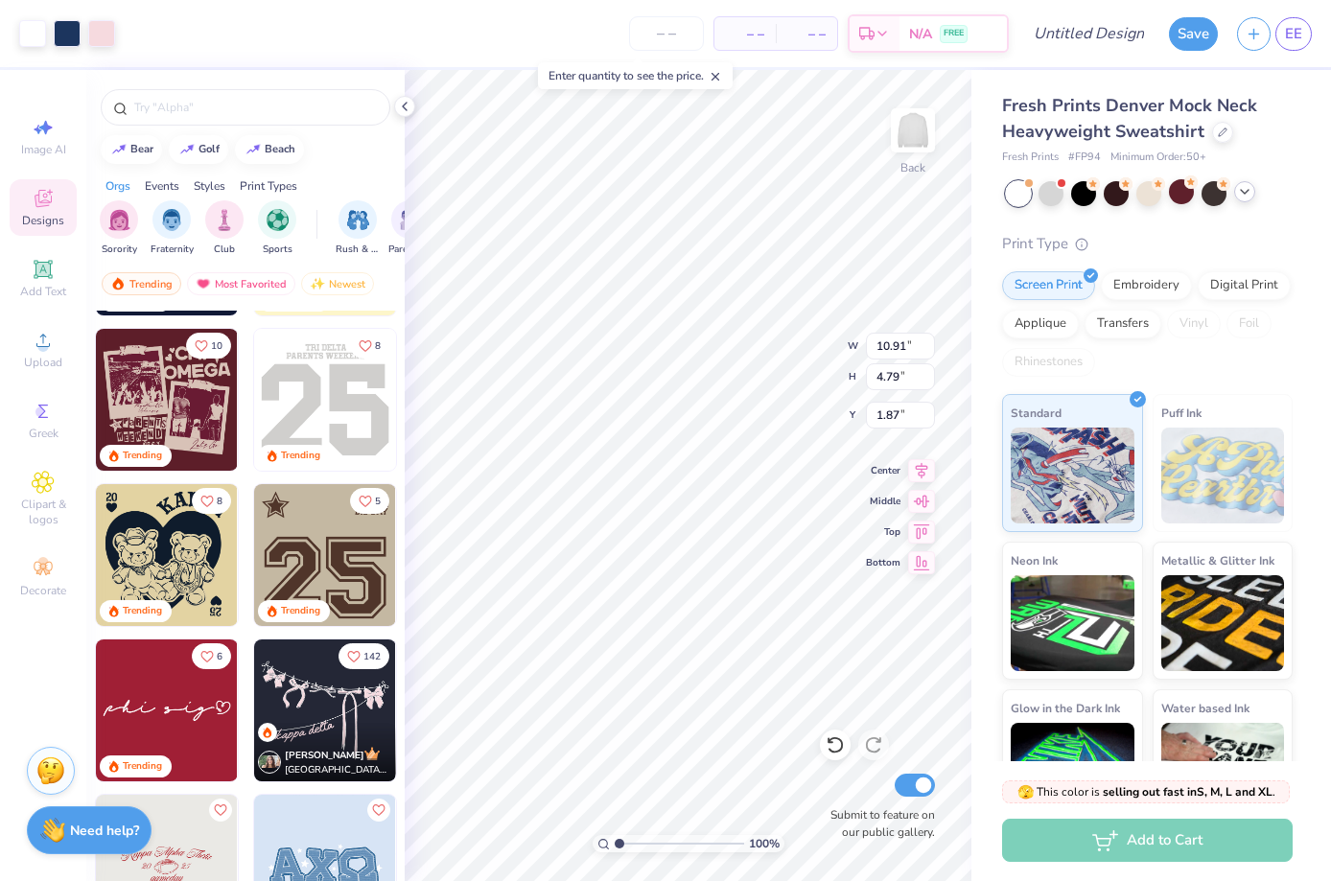
type input "1.91"
click at [839, 741] on icon at bounding box center [835, 745] width 19 height 19
type input "2.53"
type input "1.61"
click at [1296, 39] on span "EE" at bounding box center [1293, 34] width 17 height 22
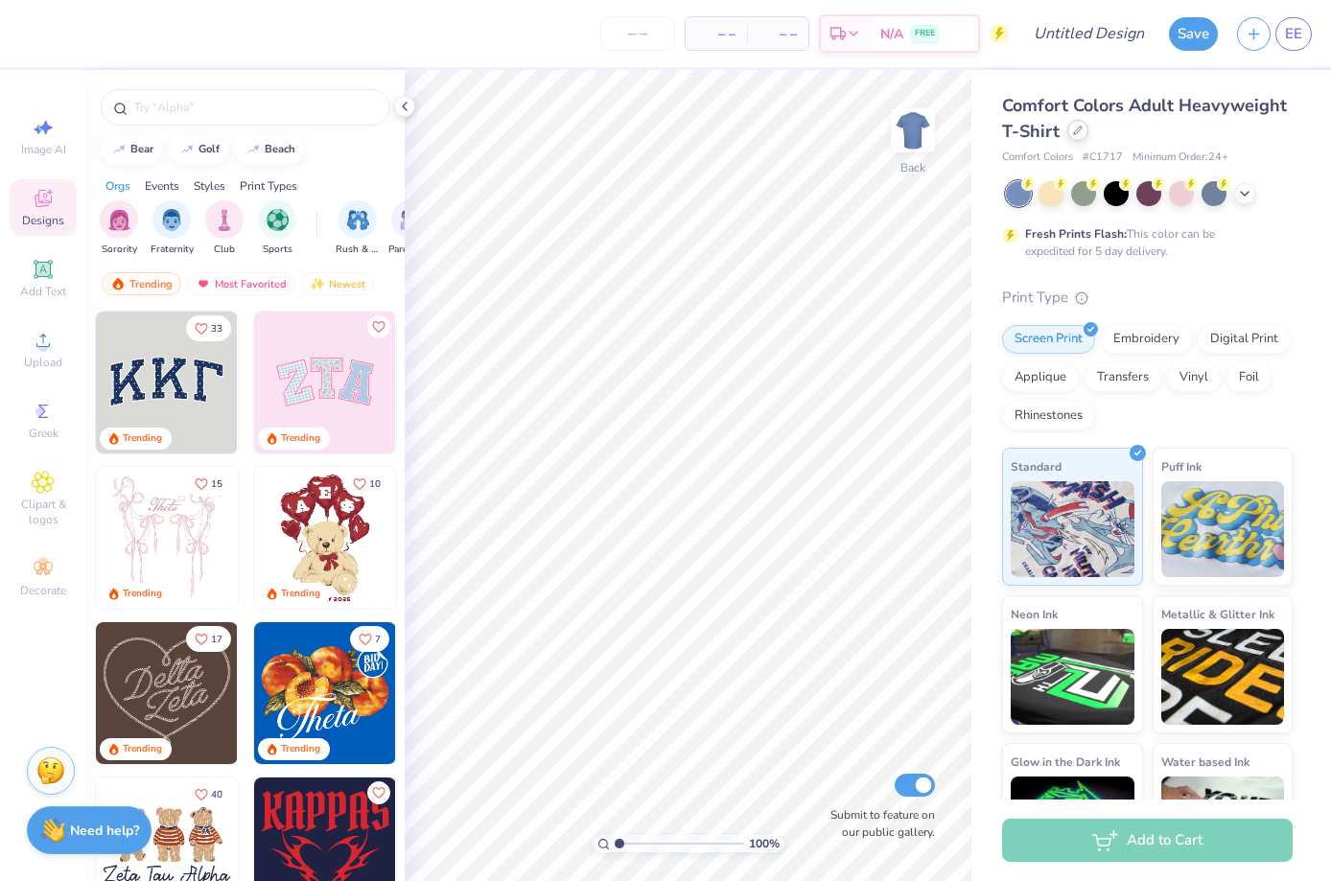
click at [1082, 135] on div at bounding box center [1077, 130] width 21 height 21
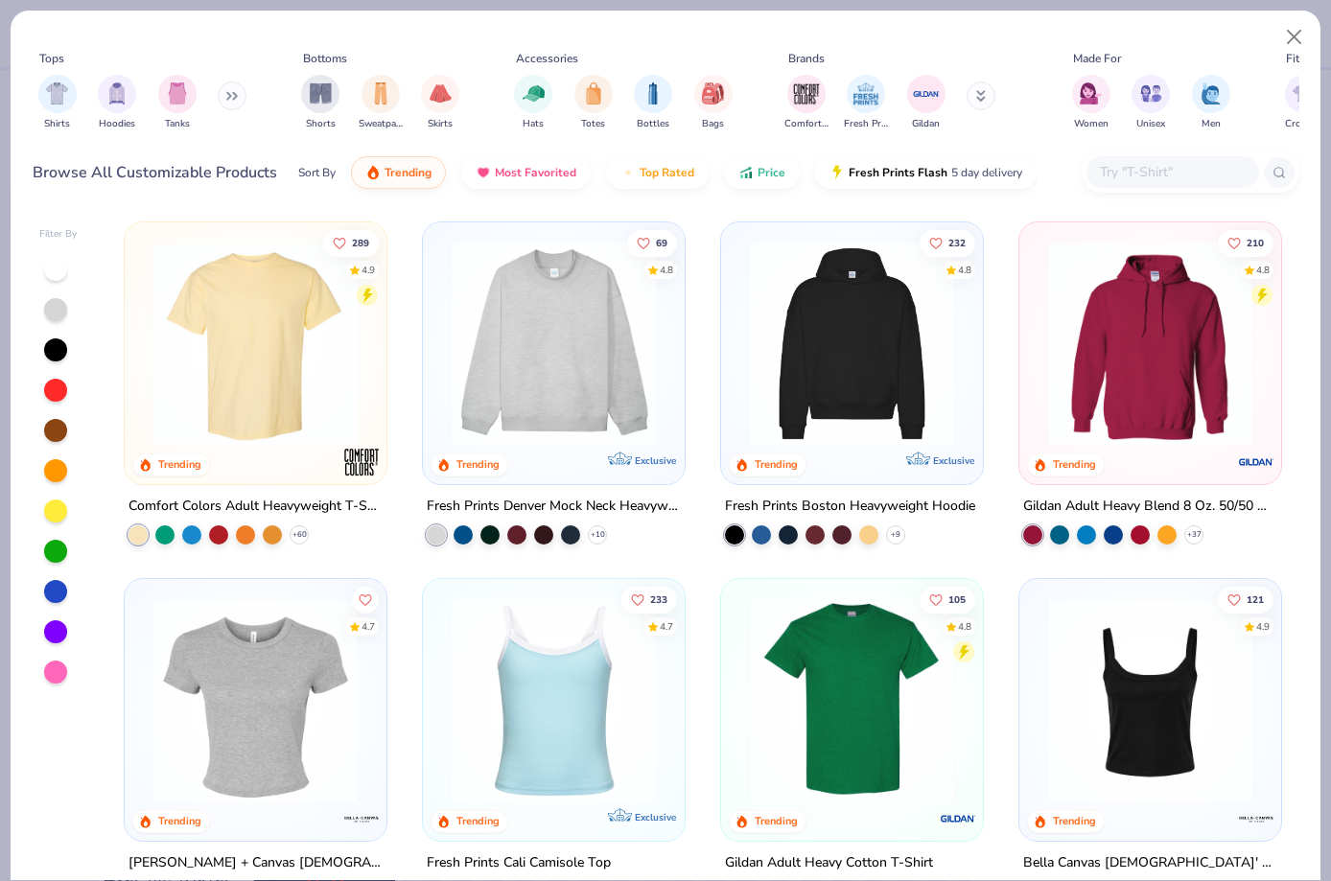
click at [237, 98] on icon at bounding box center [235, 96] width 3 height 7
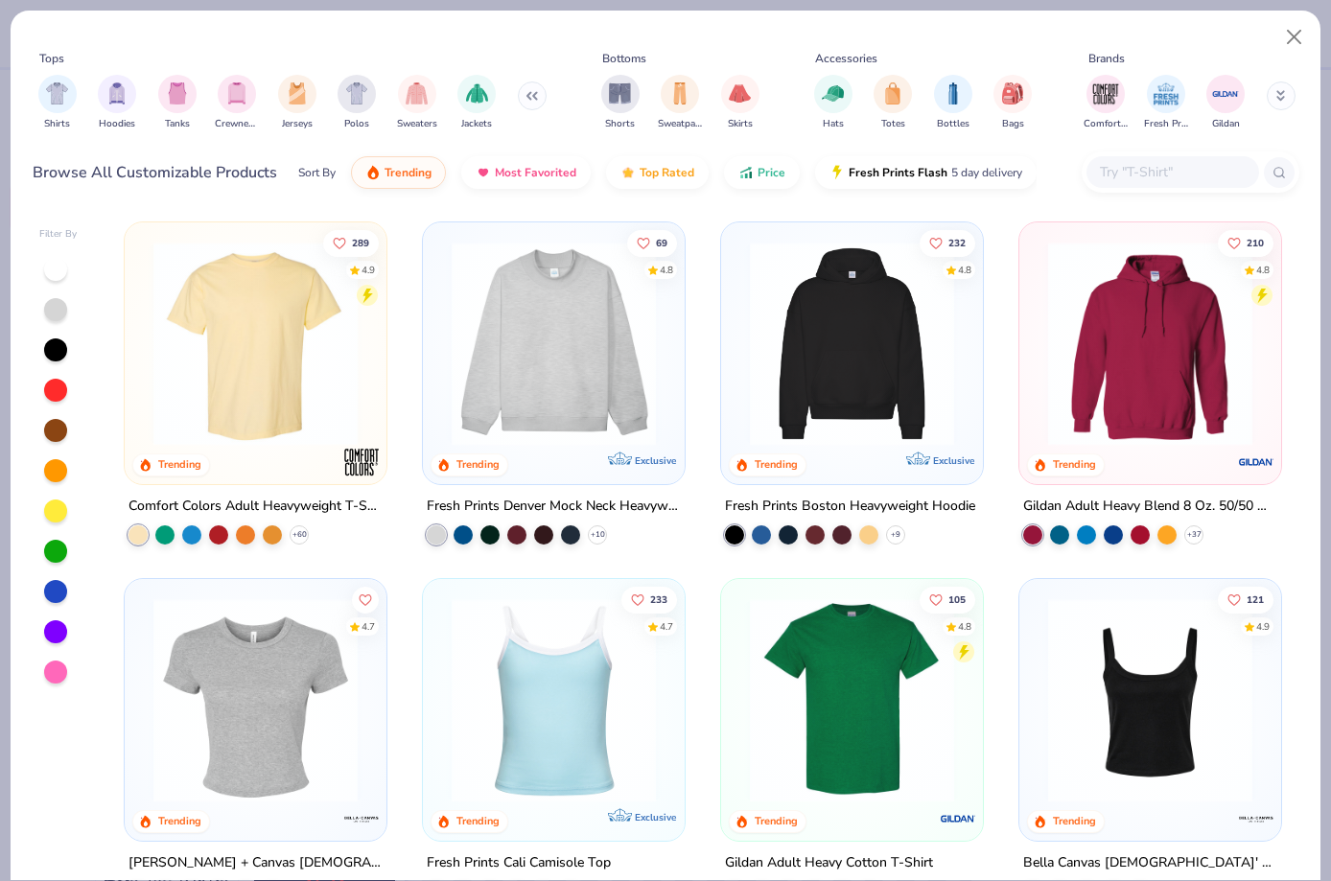
click at [1173, 174] on input "text" at bounding box center [1172, 172] width 148 height 22
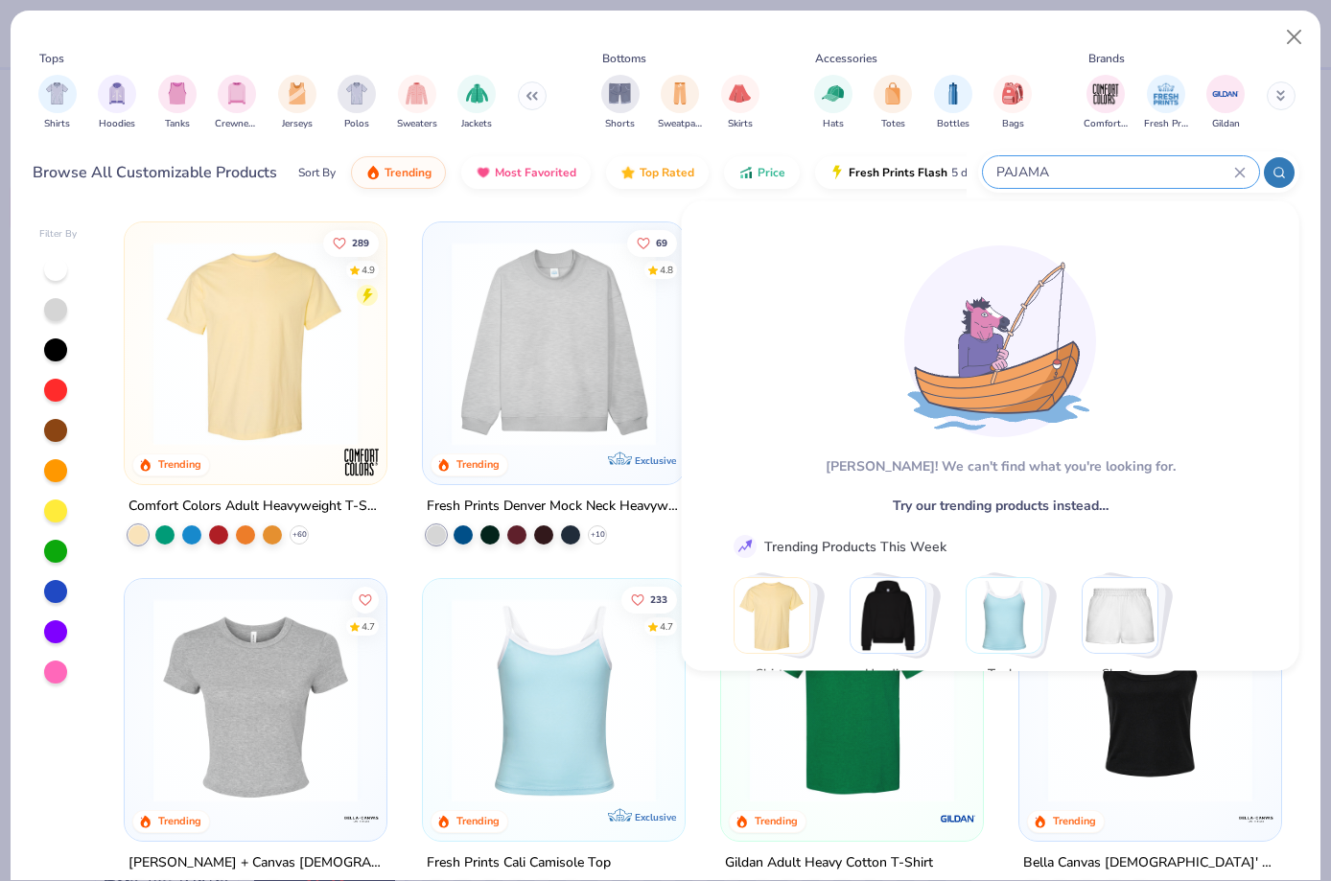
type input "PAJAMA"
